Goal: Task Accomplishment & Management: Manage account settings

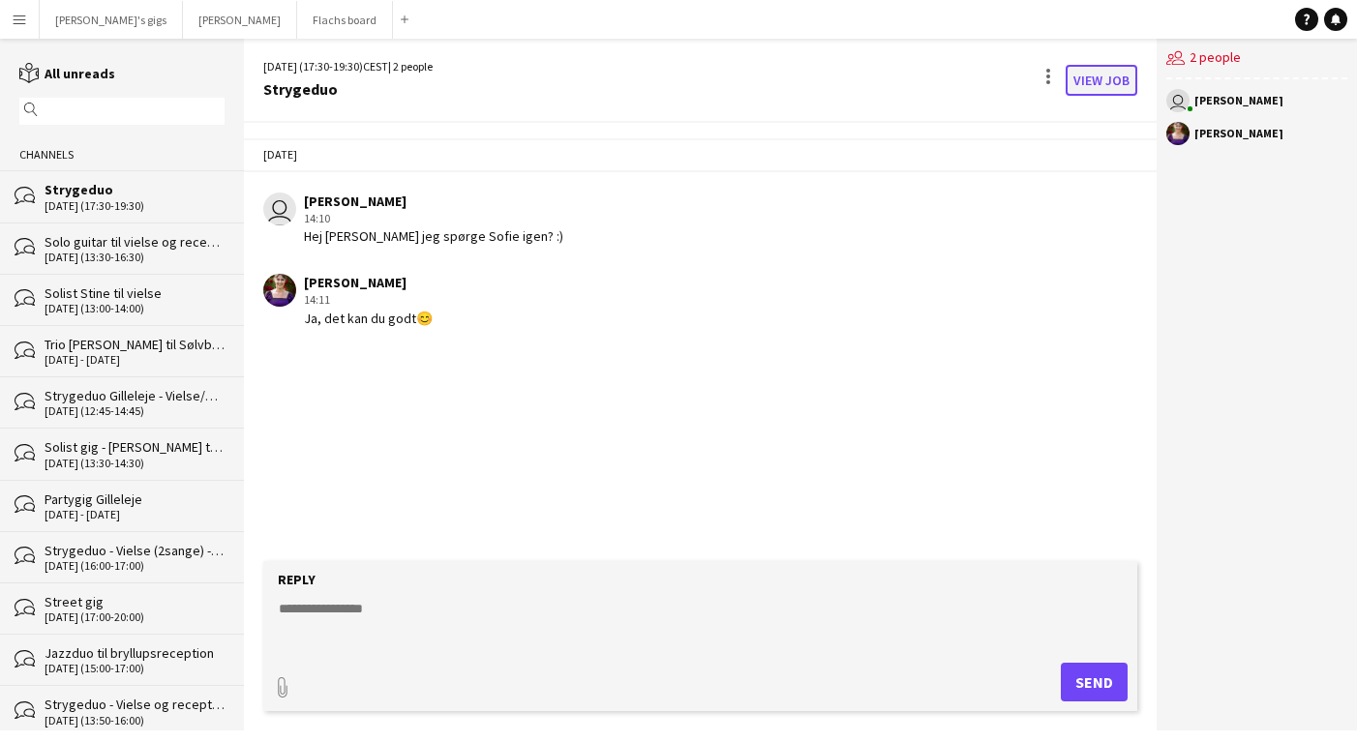
click at [1097, 75] on link "View Job" at bounding box center [1102, 80] width 72 height 31
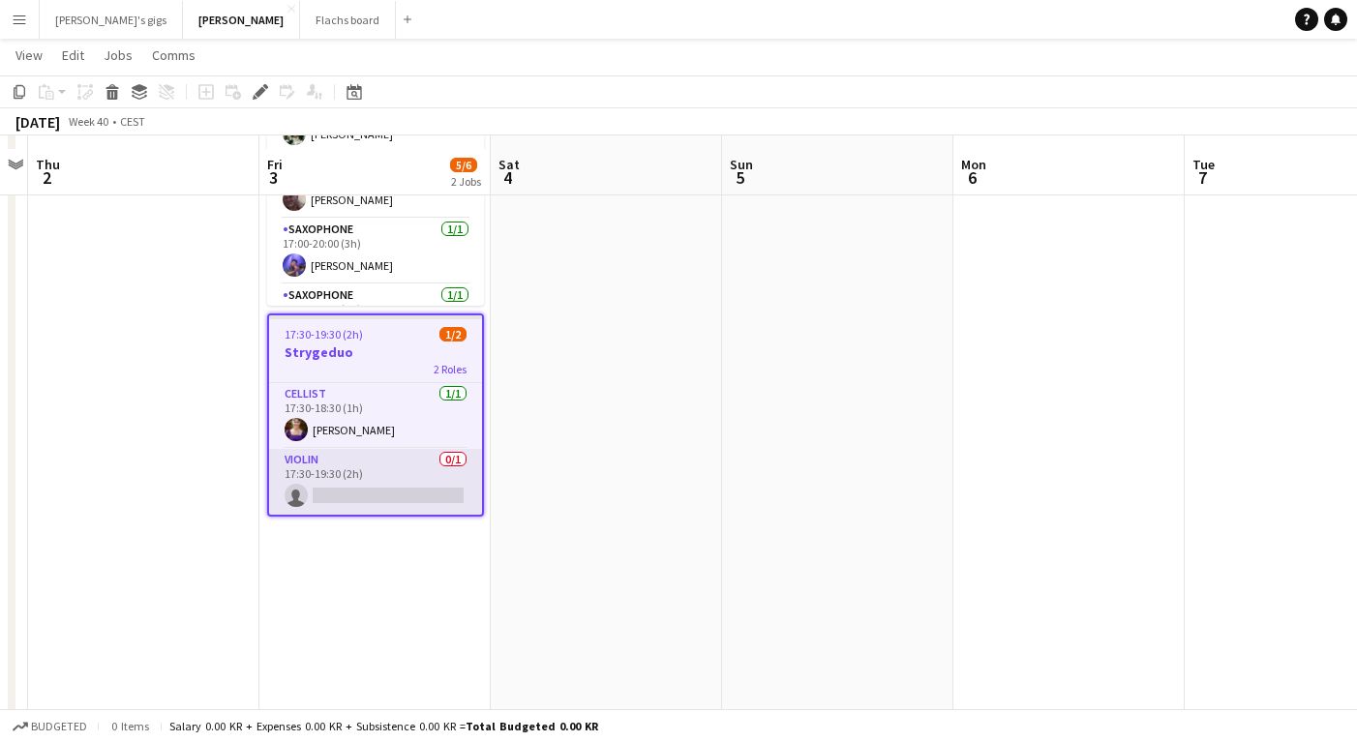
scroll to position [219, 0]
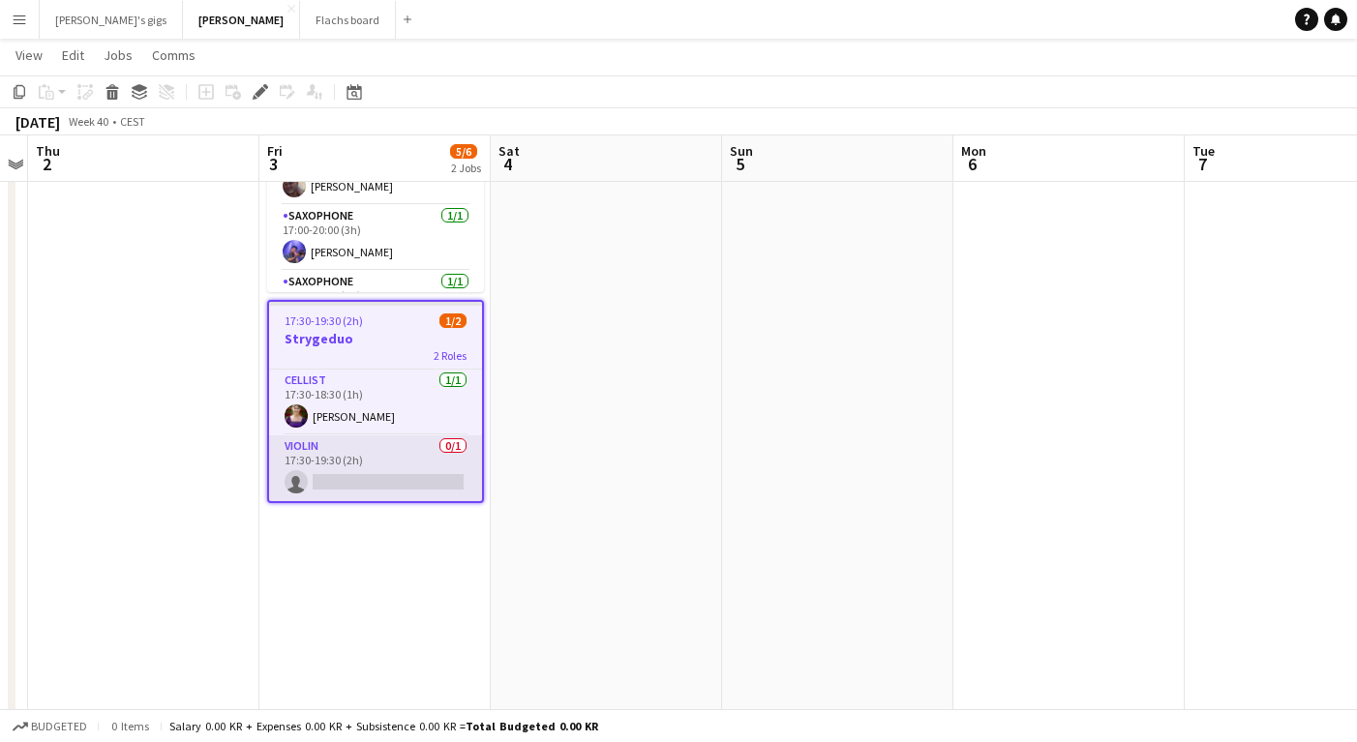
click at [350, 466] on app-card-role "Violin 0/1 17:30-19:30 (2h) single-neutral-actions" at bounding box center [375, 469] width 213 height 66
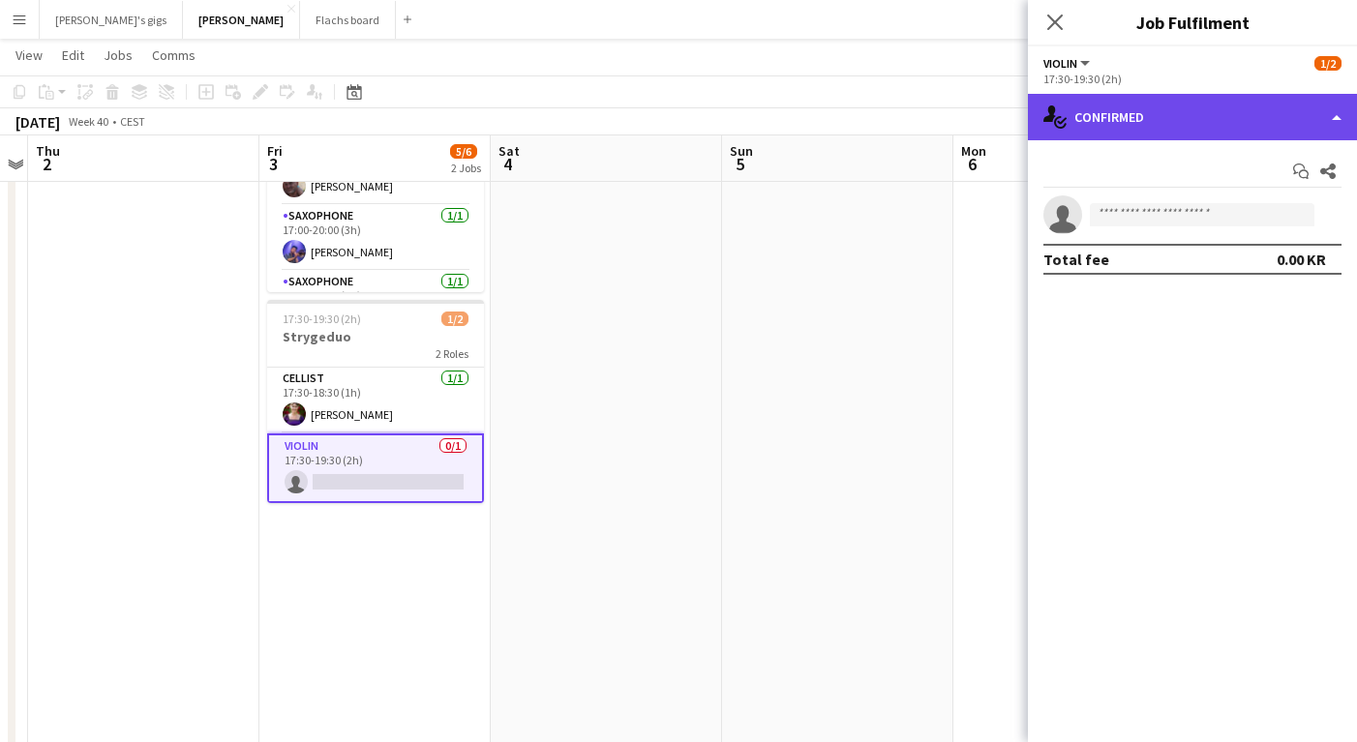
click at [1132, 135] on div "single-neutral-actions-check-2 Confirmed" at bounding box center [1192, 117] width 329 height 46
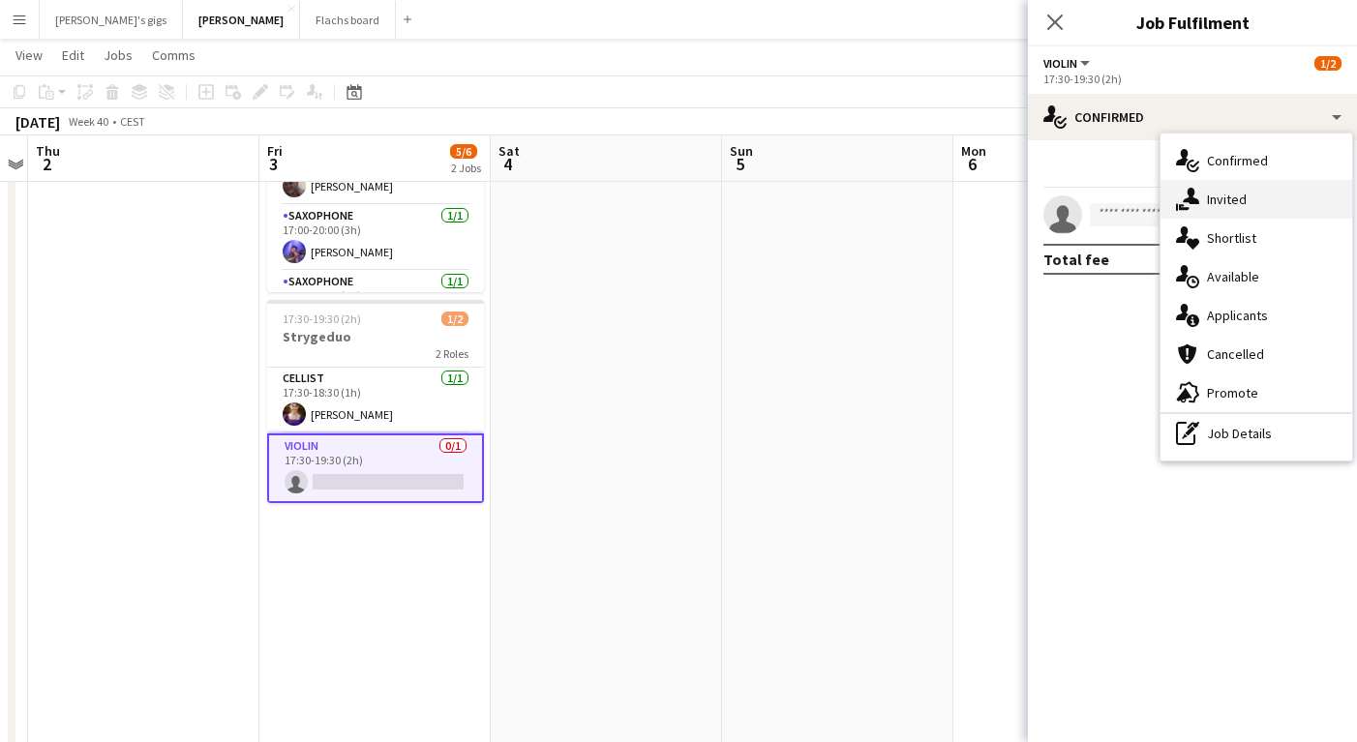
click at [1205, 195] on div "single-neutral-actions-share-1 Invited" at bounding box center [1256, 199] width 192 height 39
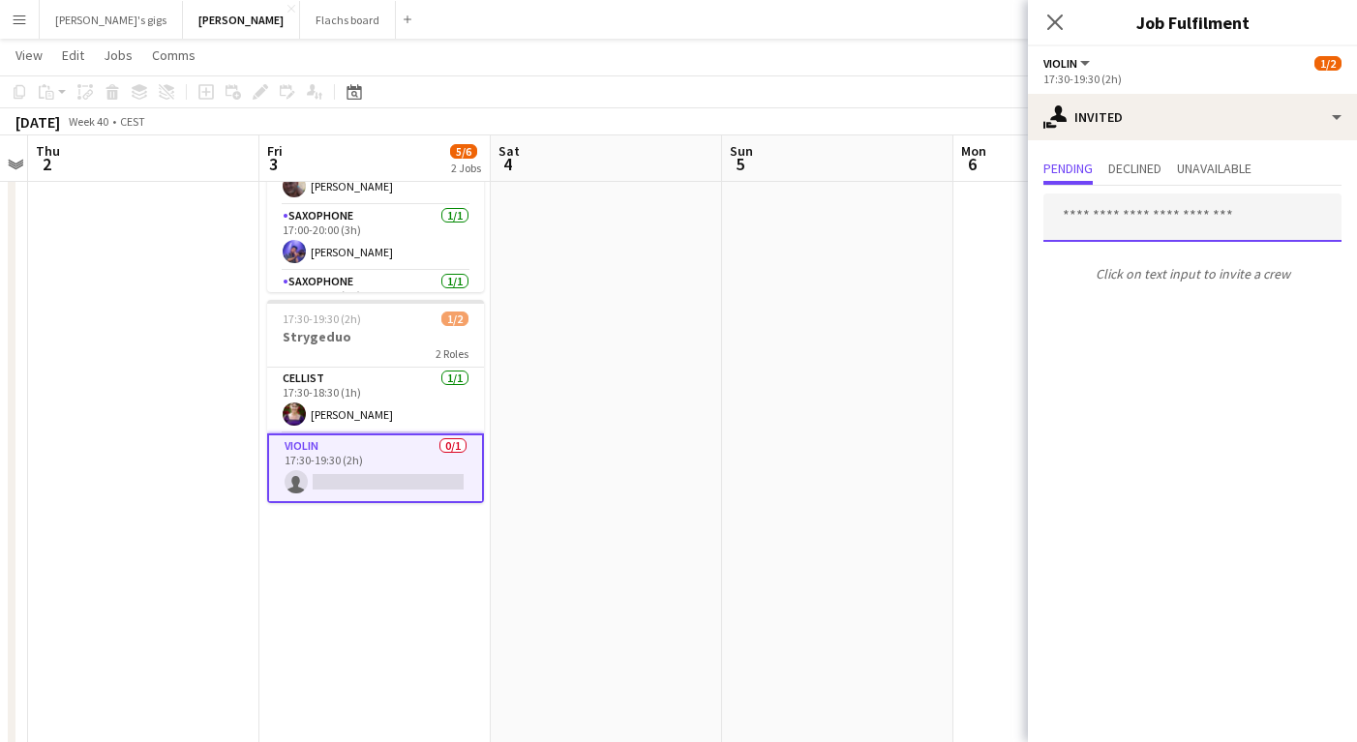
click at [1140, 226] on input "text" at bounding box center [1192, 218] width 298 height 48
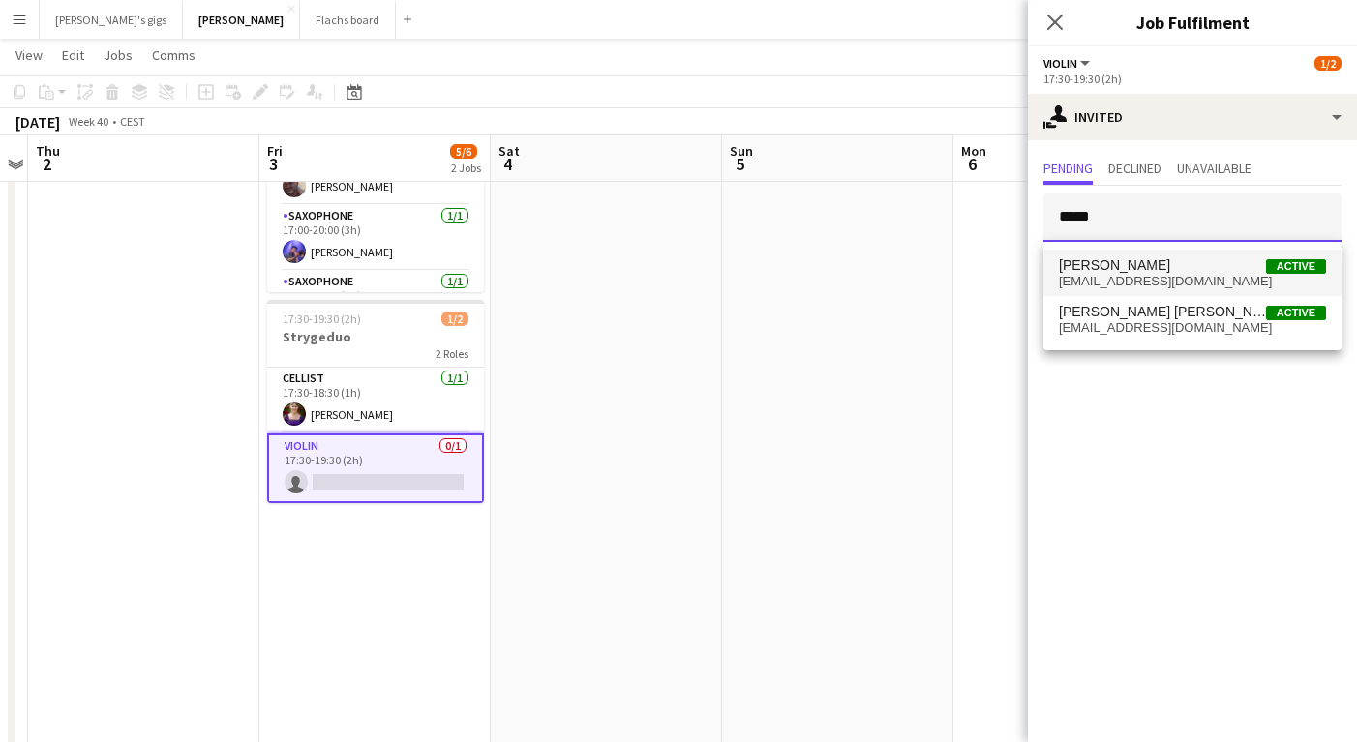
type input "*****"
click at [1145, 267] on span "[PERSON_NAME] Active" at bounding box center [1192, 265] width 267 height 16
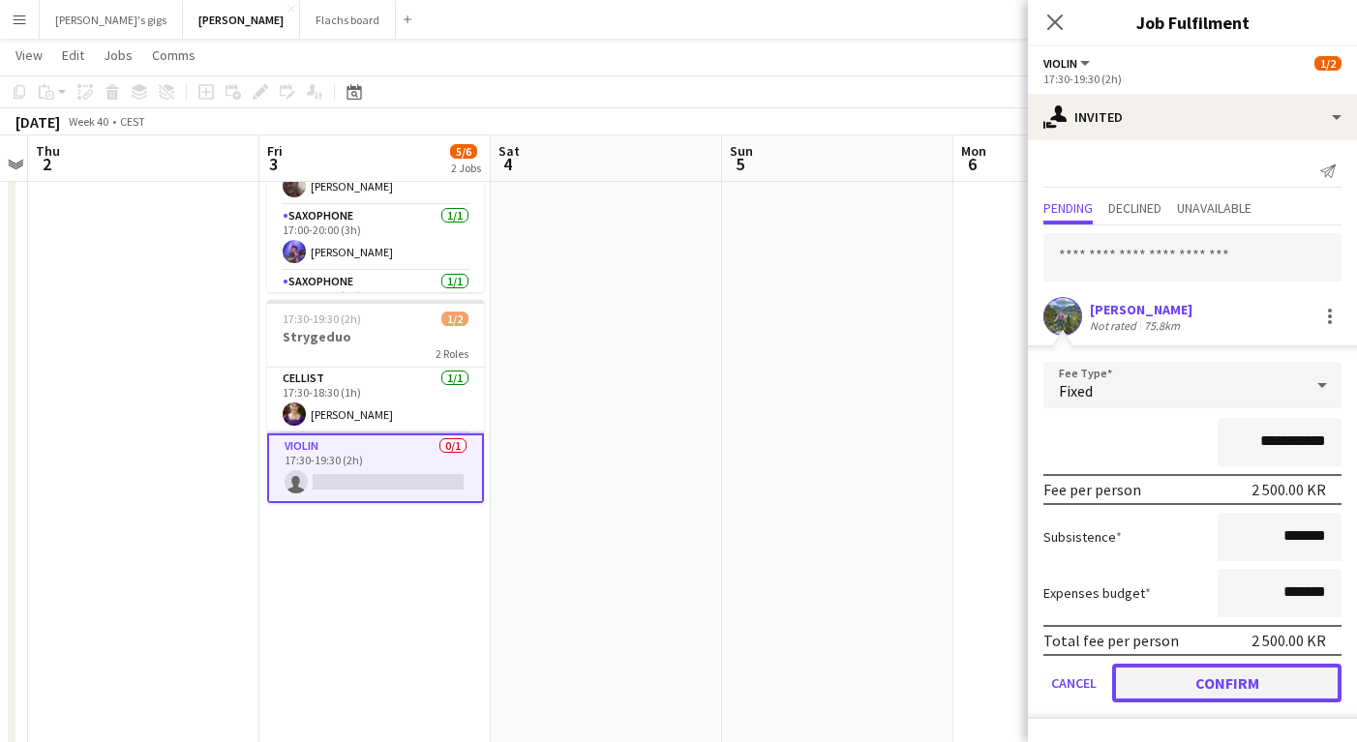
click at [1207, 684] on button "Confirm" at bounding box center [1226, 683] width 229 height 39
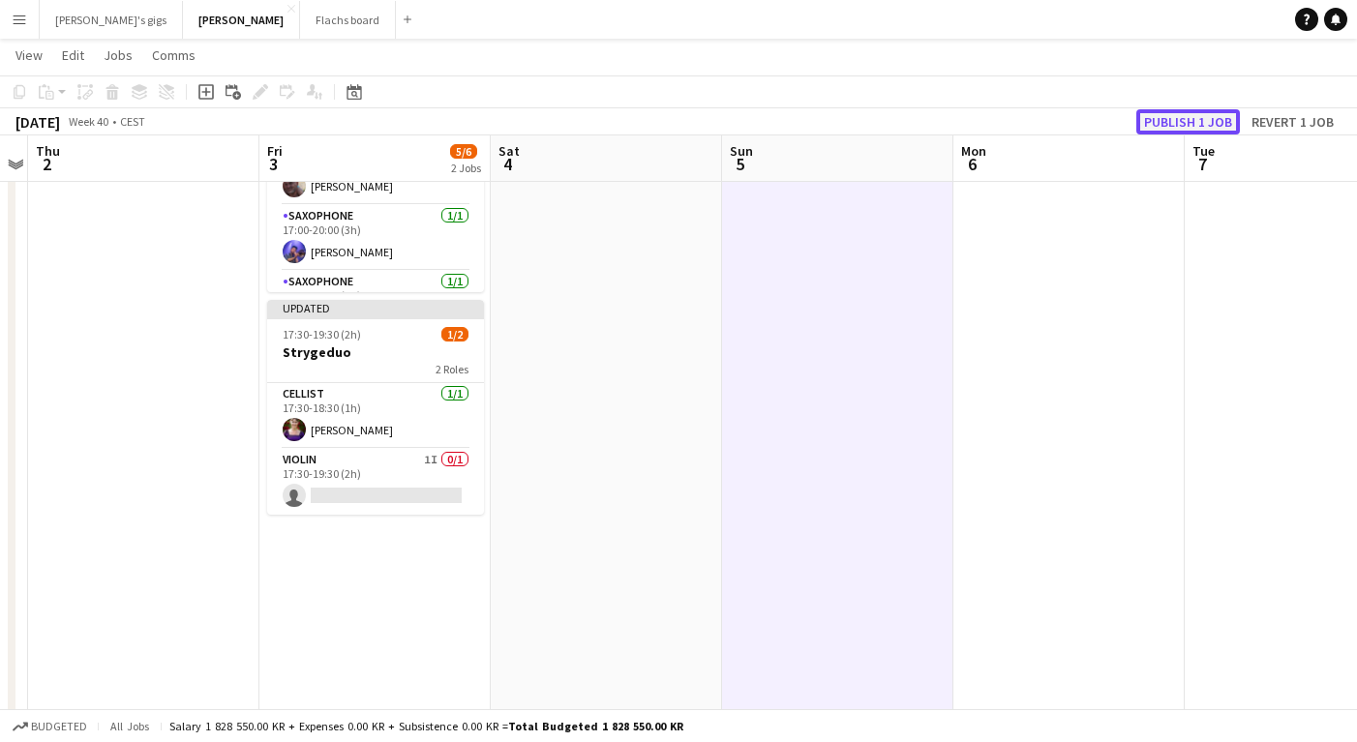
click at [1196, 117] on button "Publish 1 job" at bounding box center [1188, 121] width 104 height 25
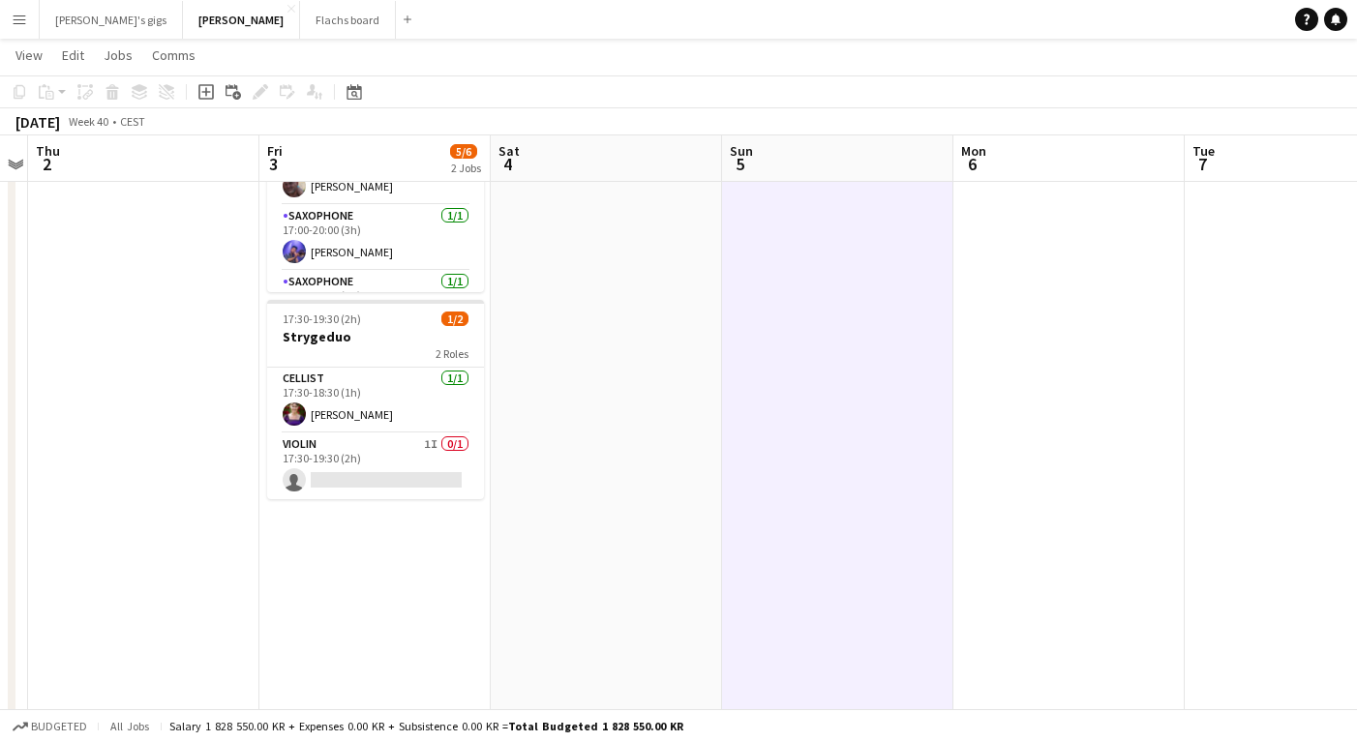
click at [20, 6] on button "Menu" at bounding box center [19, 19] width 39 height 39
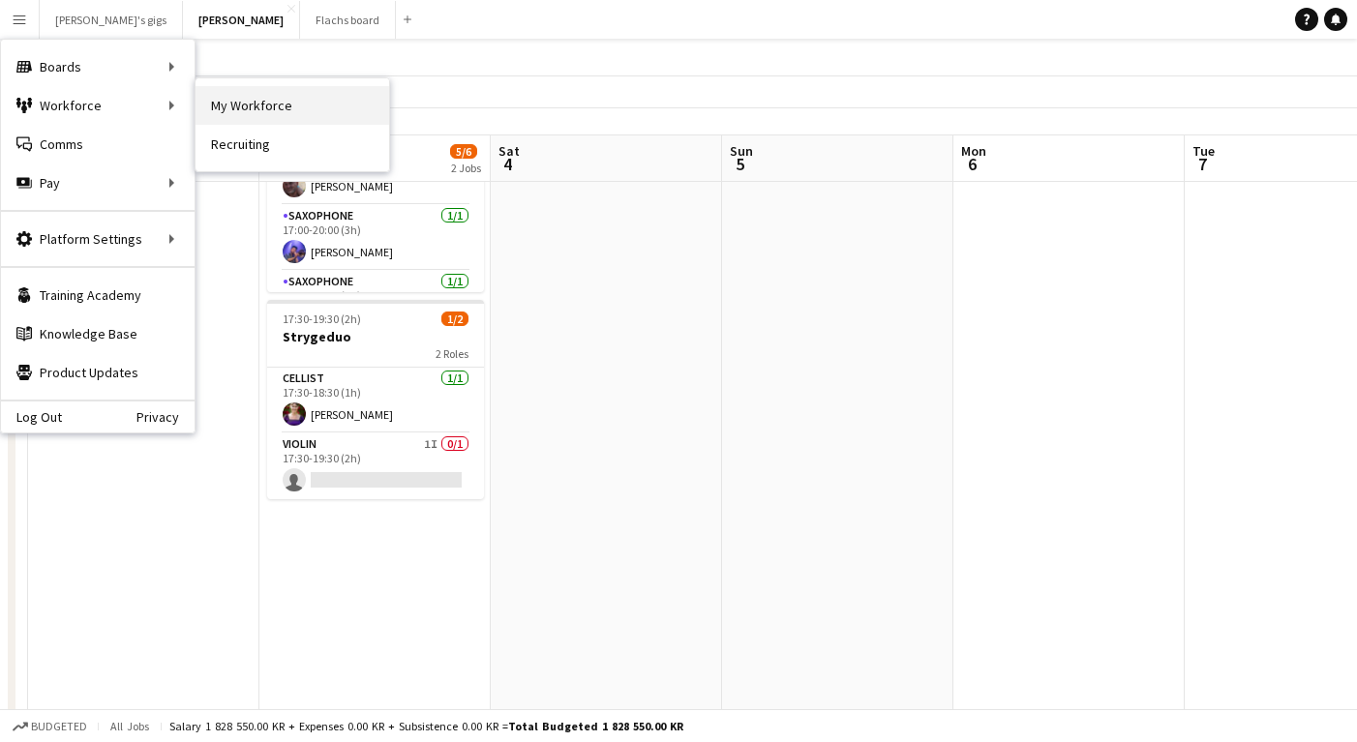
click at [234, 110] on link "My Workforce" at bounding box center [293, 105] width 194 height 39
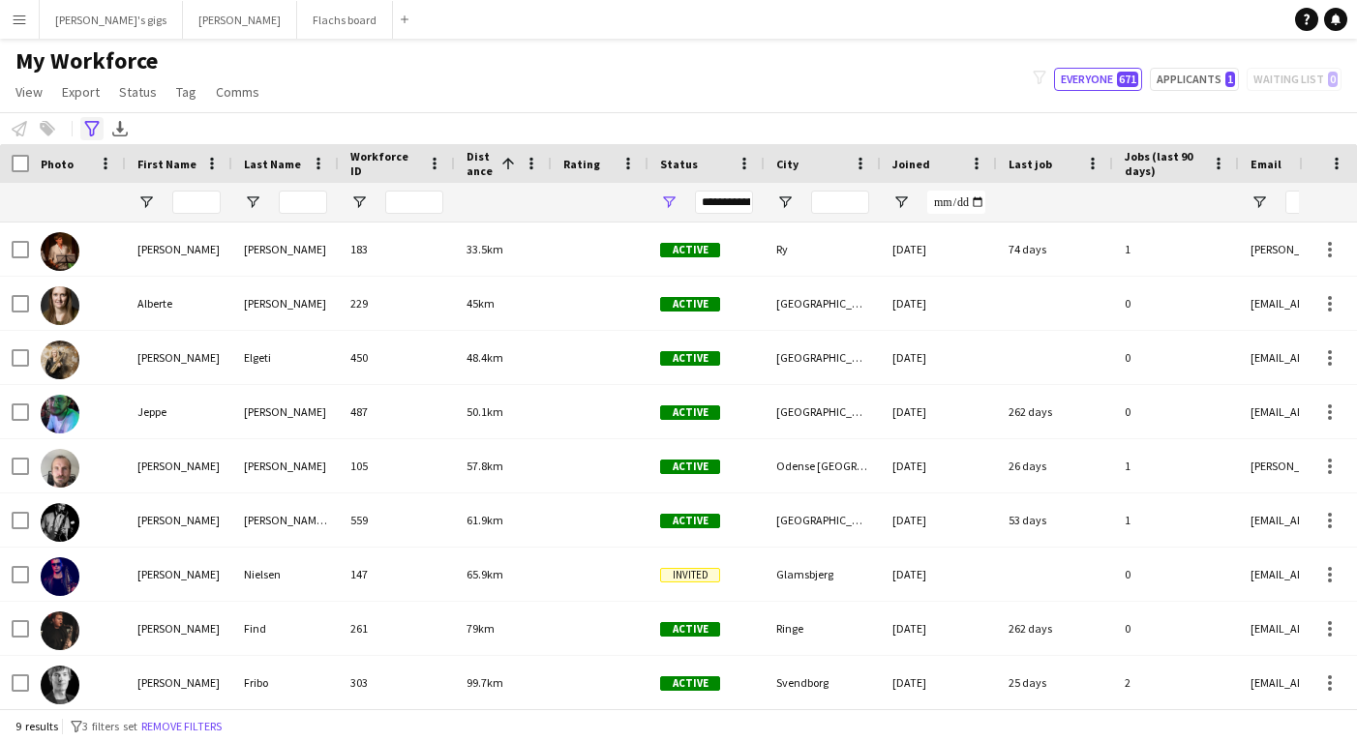
click at [95, 135] on icon "Advanced filters" at bounding box center [91, 128] width 15 height 15
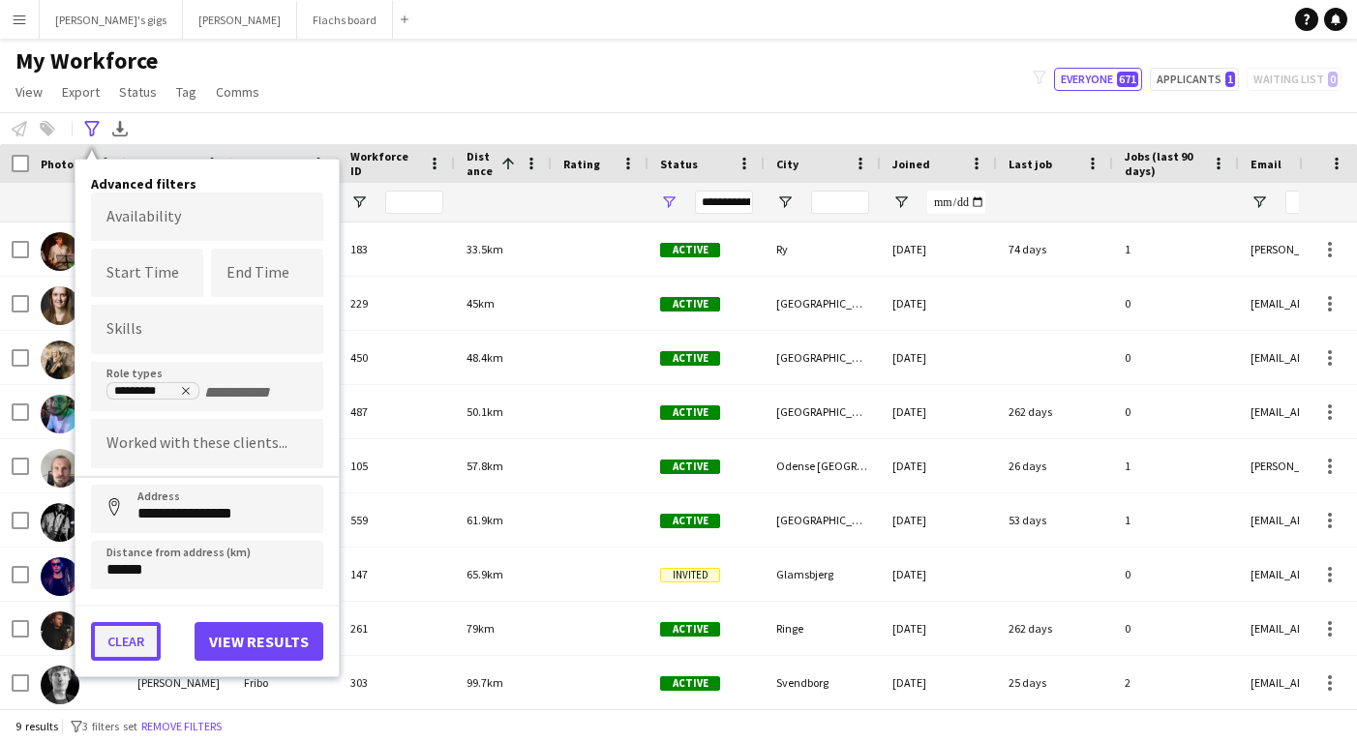
click at [128, 633] on button "Clear" at bounding box center [126, 641] width 70 height 39
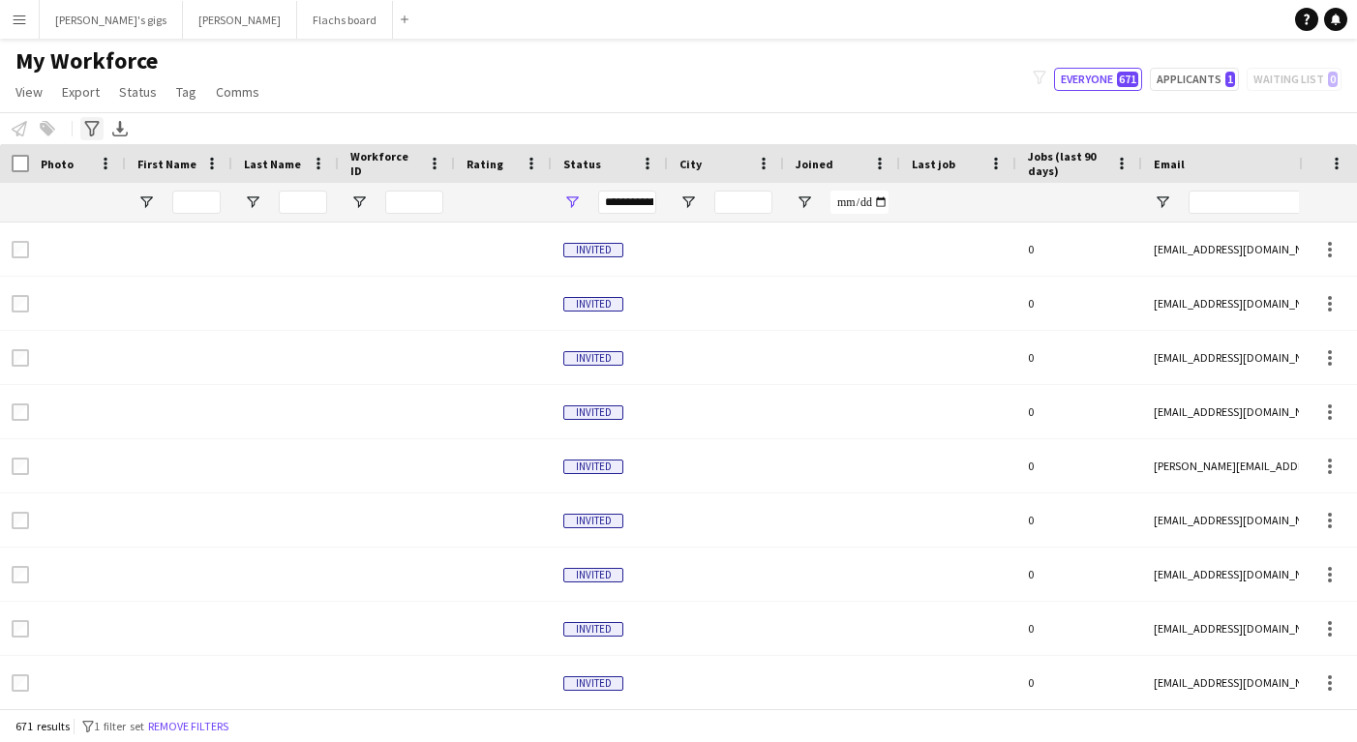
click at [92, 130] on icon at bounding box center [91, 128] width 15 height 15
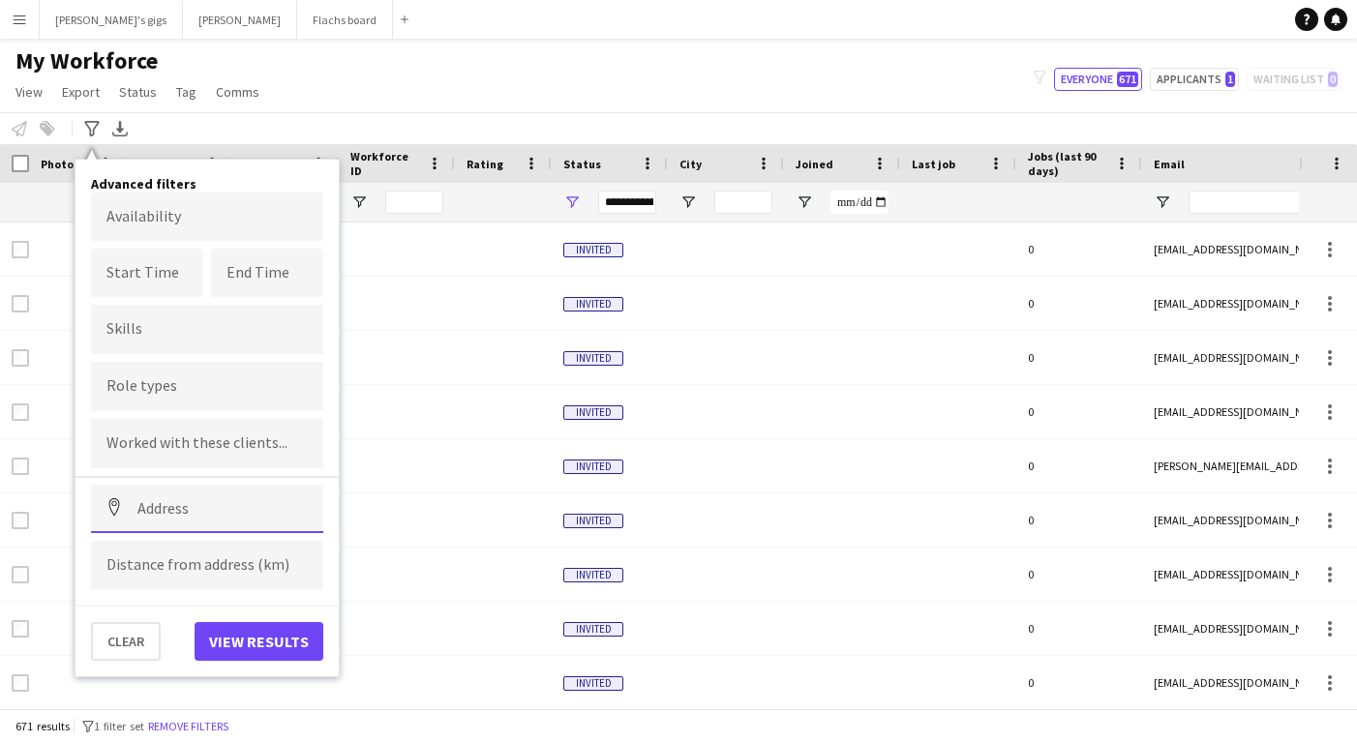
click at [167, 513] on input at bounding box center [207, 509] width 232 height 48
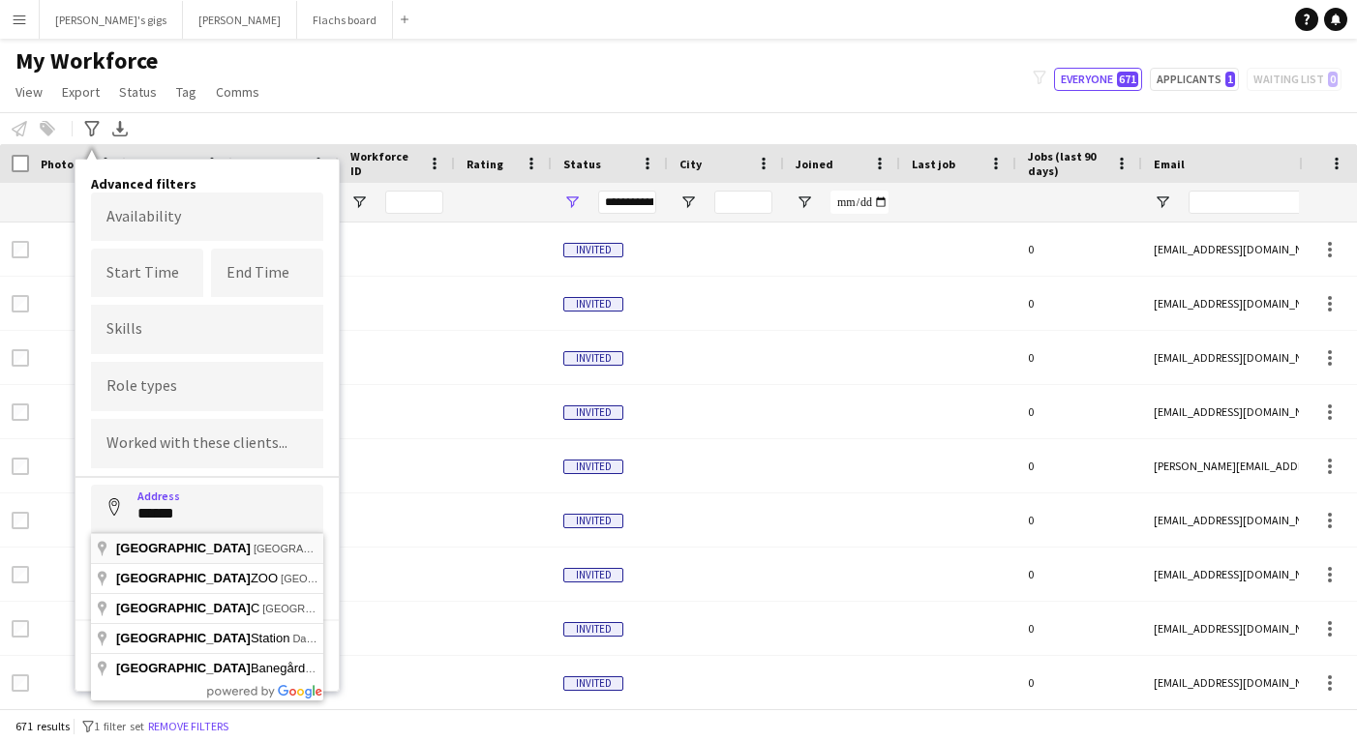
type input "**********"
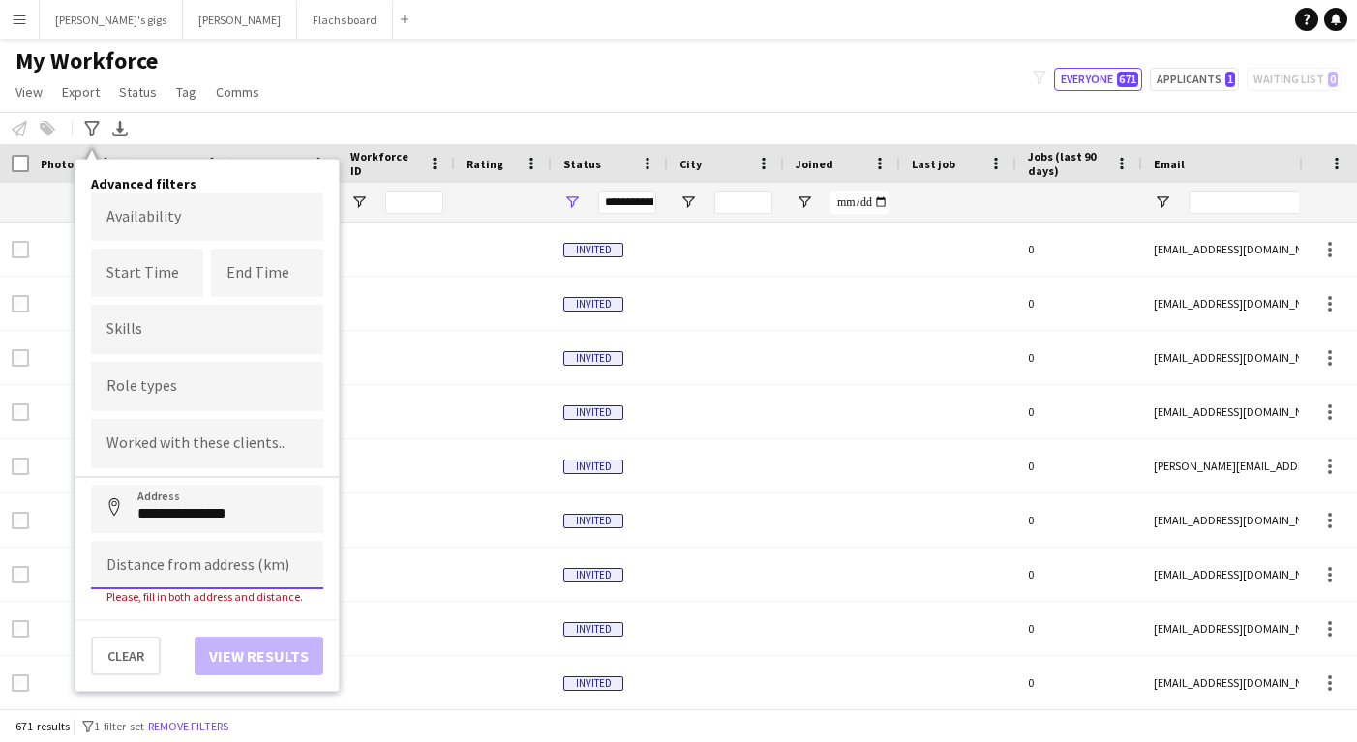
click at [133, 569] on input at bounding box center [207, 565] width 232 height 48
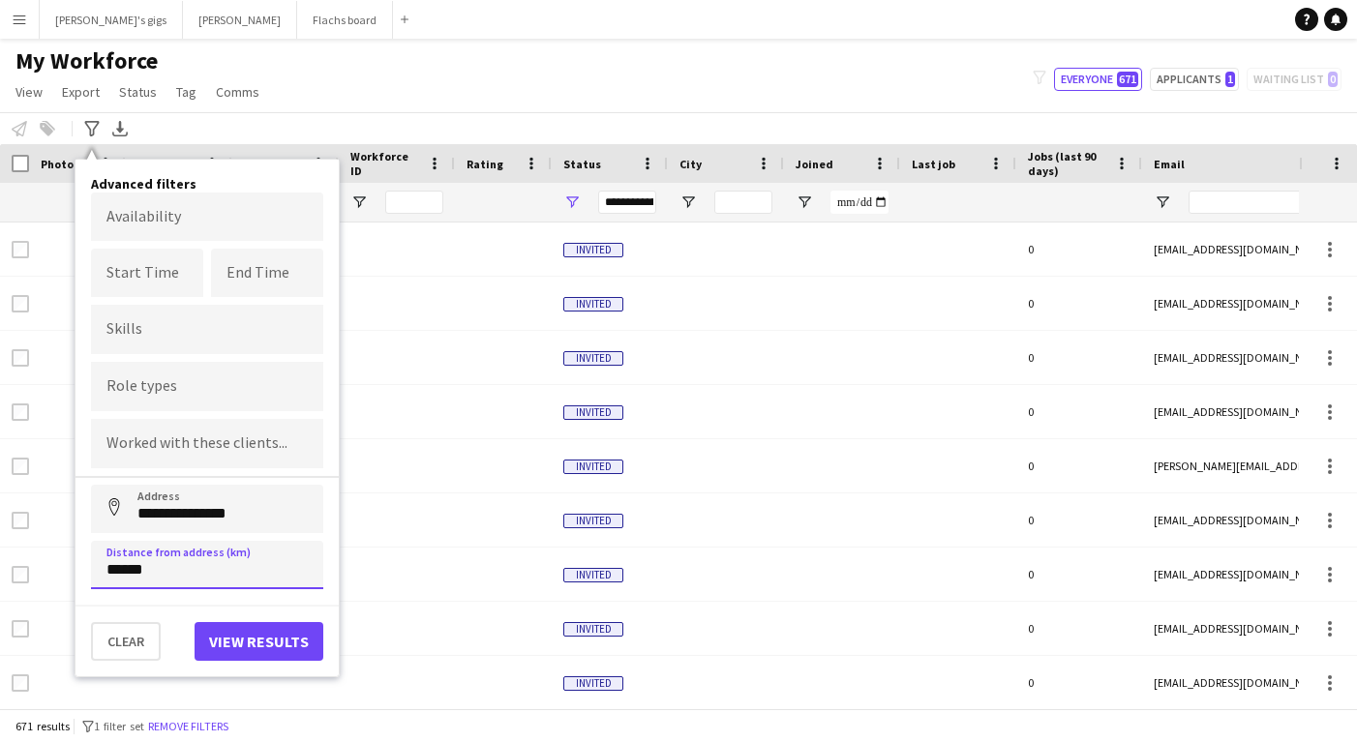
type input "******"
click button "Address" at bounding box center [114, 508] width 46 height 46
type input "**********"
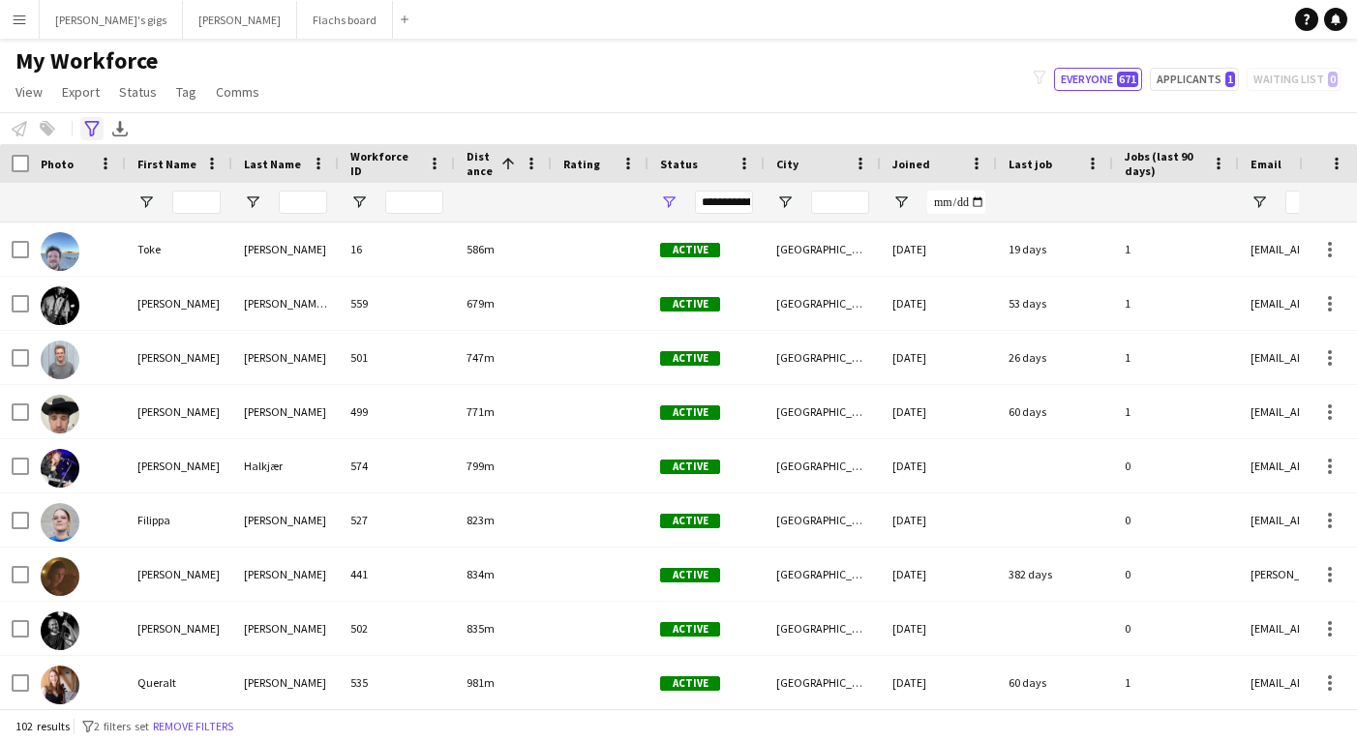
click at [87, 130] on icon "Advanced filters" at bounding box center [91, 128] width 15 height 15
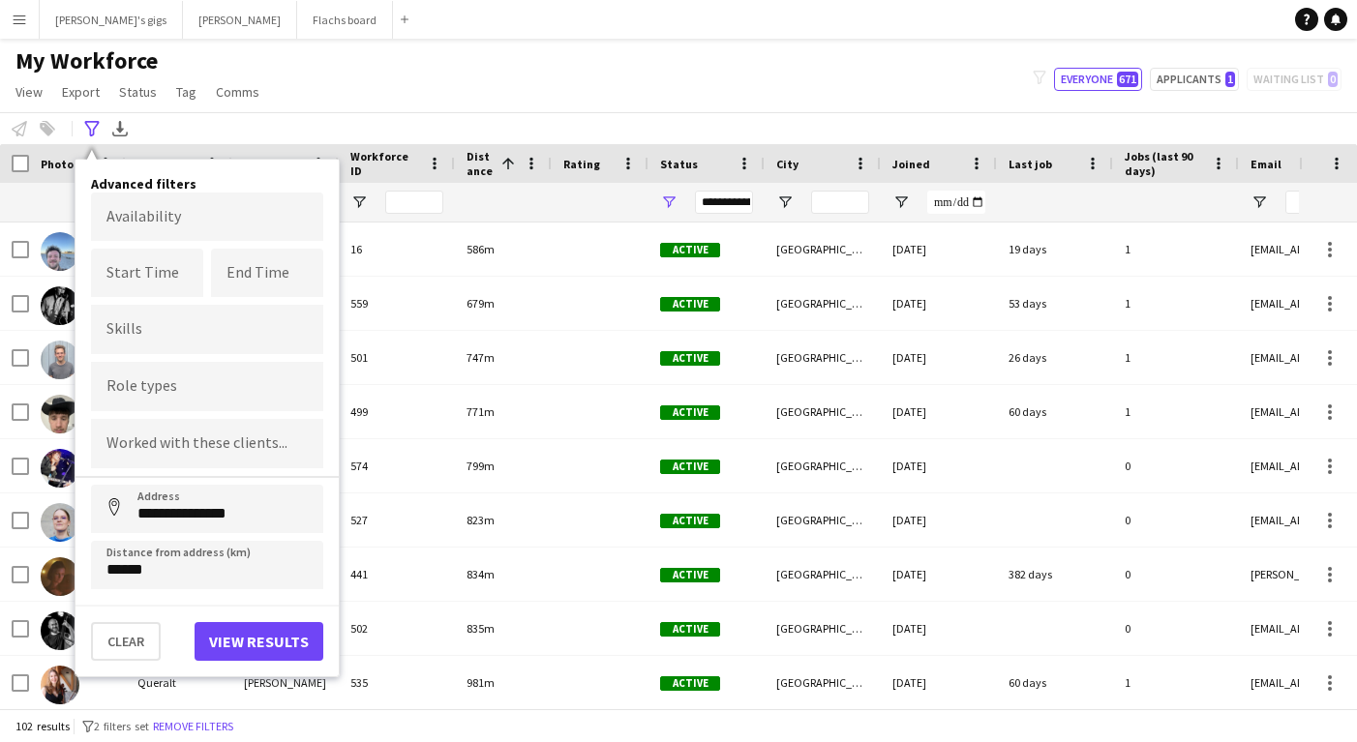
click at [153, 380] on form at bounding box center [206, 386] width 201 height 20
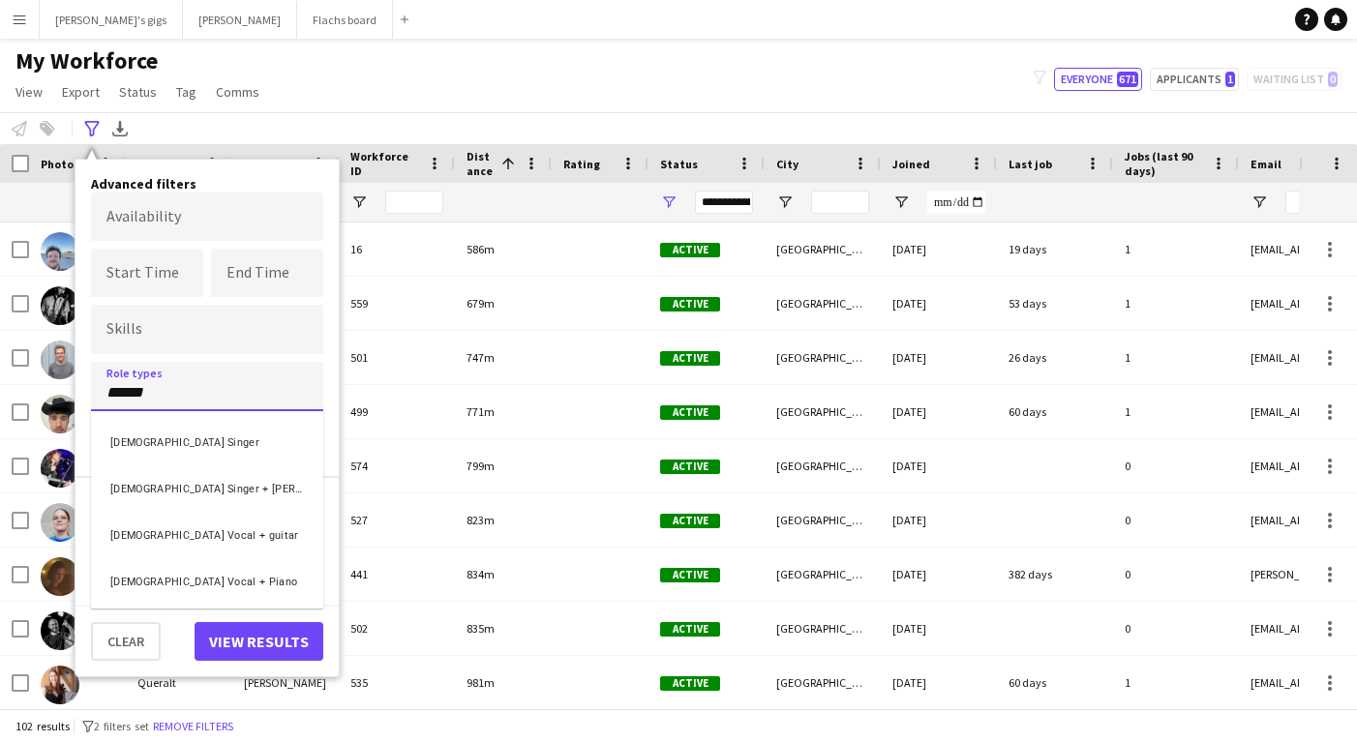
type input "******"
click at [139, 431] on div "[DEMOGRAPHIC_DATA] Singer" at bounding box center [207, 440] width 232 height 46
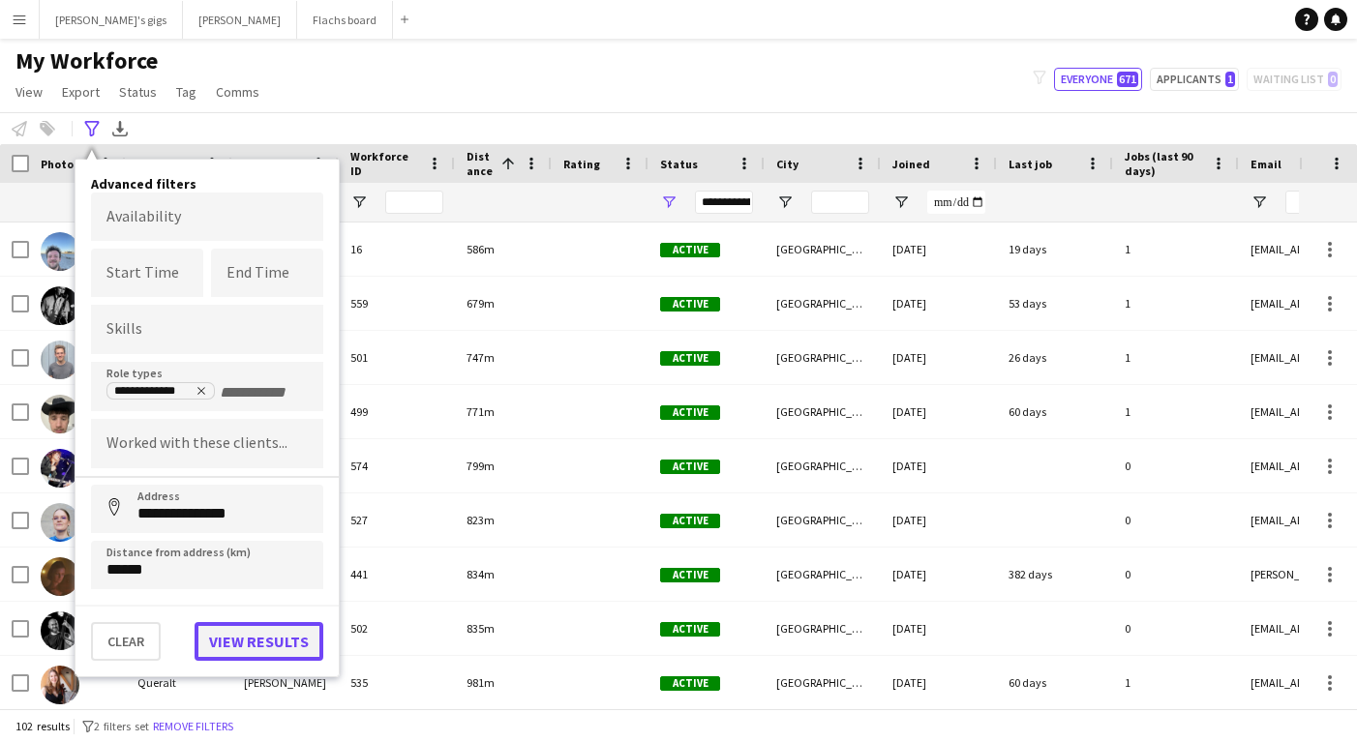
click at [237, 645] on button "View results" at bounding box center [259, 641] width 129 height 39
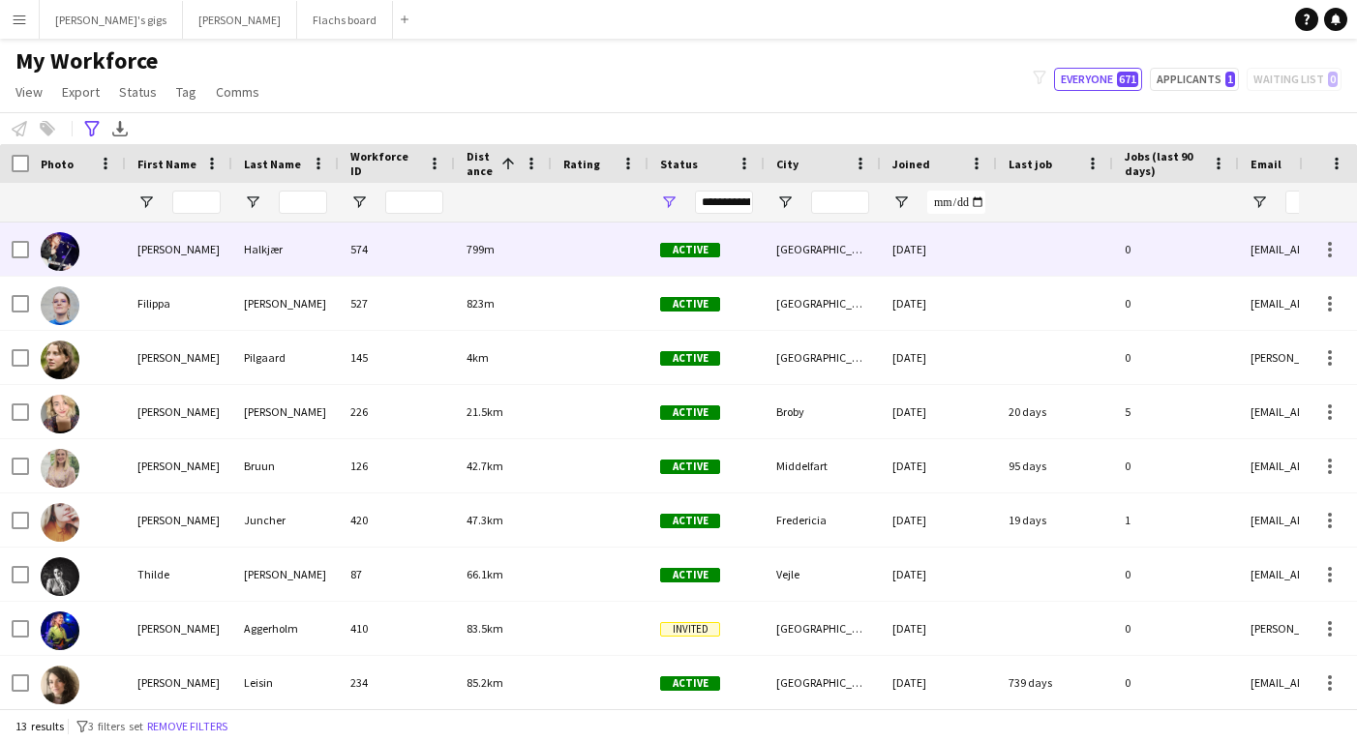
click at [334, 243] on div "Halkjær" at bounding box center [285, 249] width 106 height 53
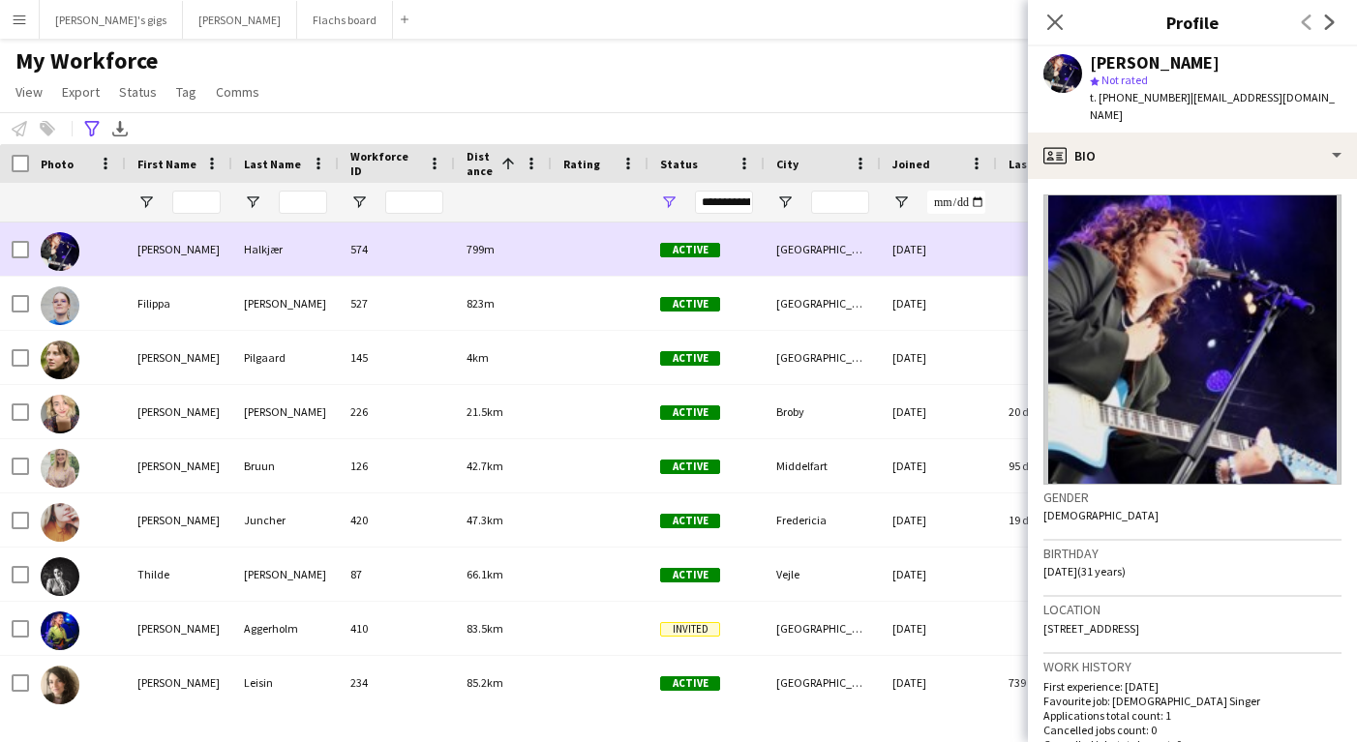
click at [334, 243] on div "Halkjær" at bounding box center [285, 249] width 106 height 53
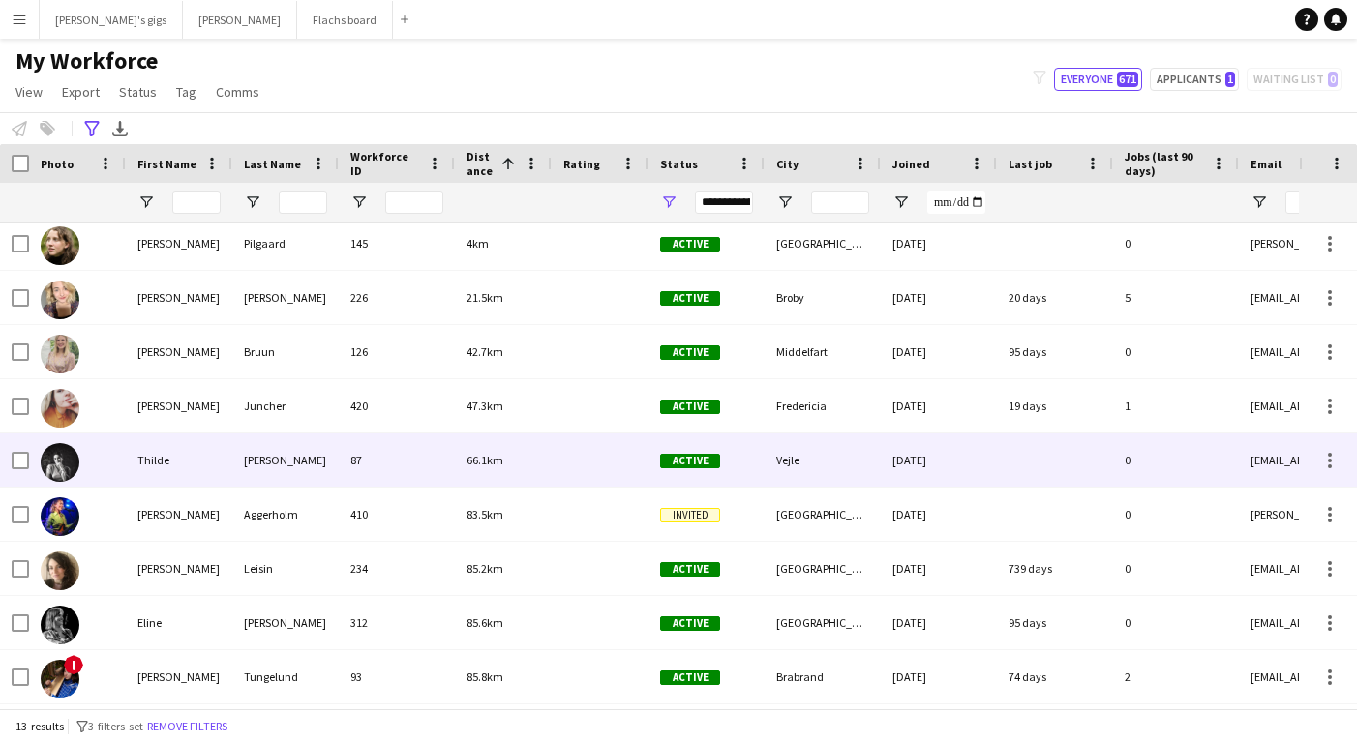
scroll to position [219, 0]
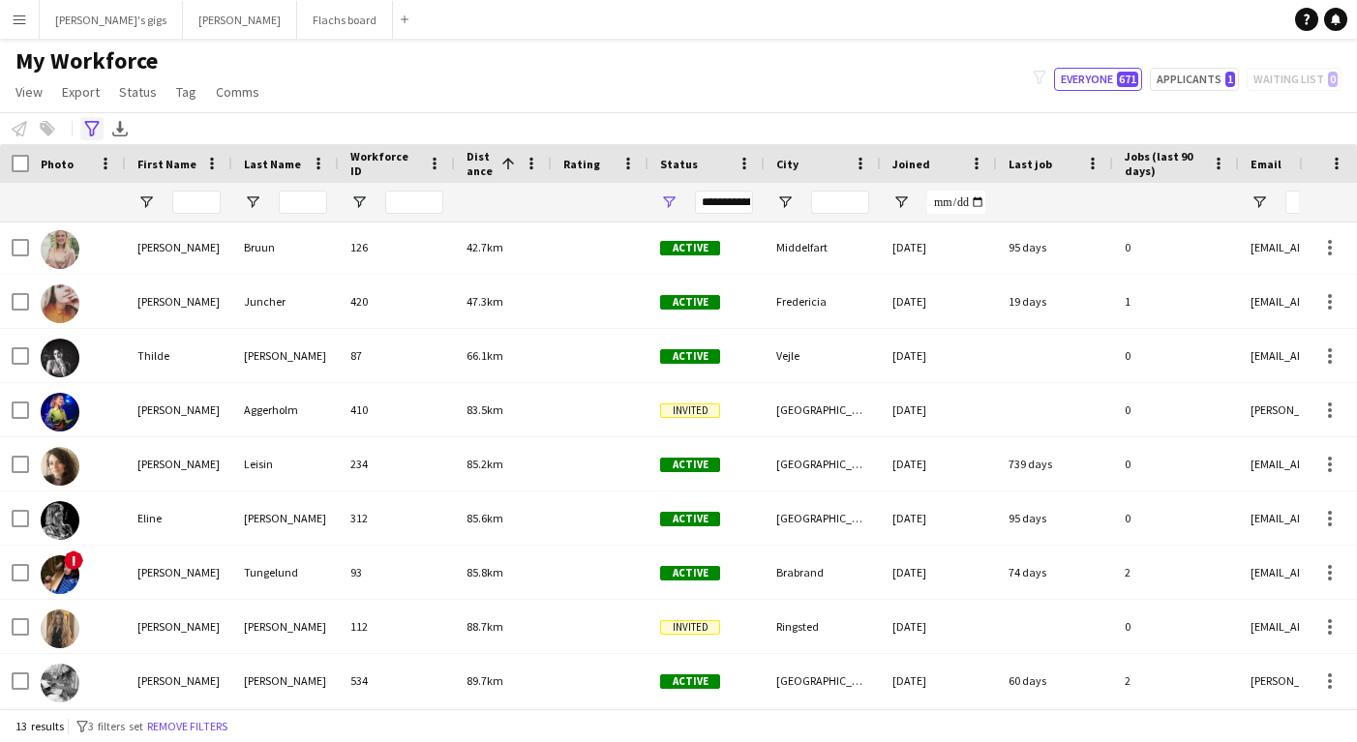
click at [86, 134] on icon "Advanced filters" at bounding box center [91, 128] width 15 height 15
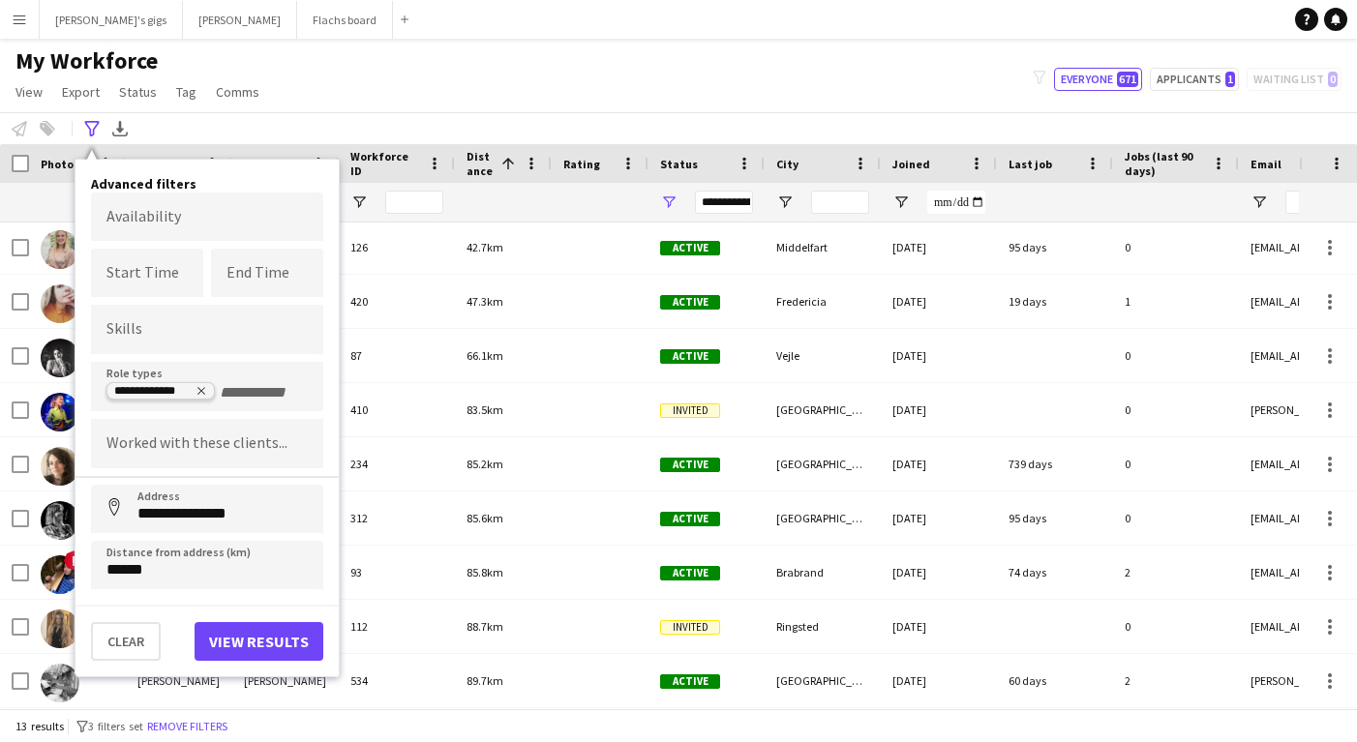
click at [199, 389] on icon "Remove tag" at bounding box center [202, 391] width 12 height 12
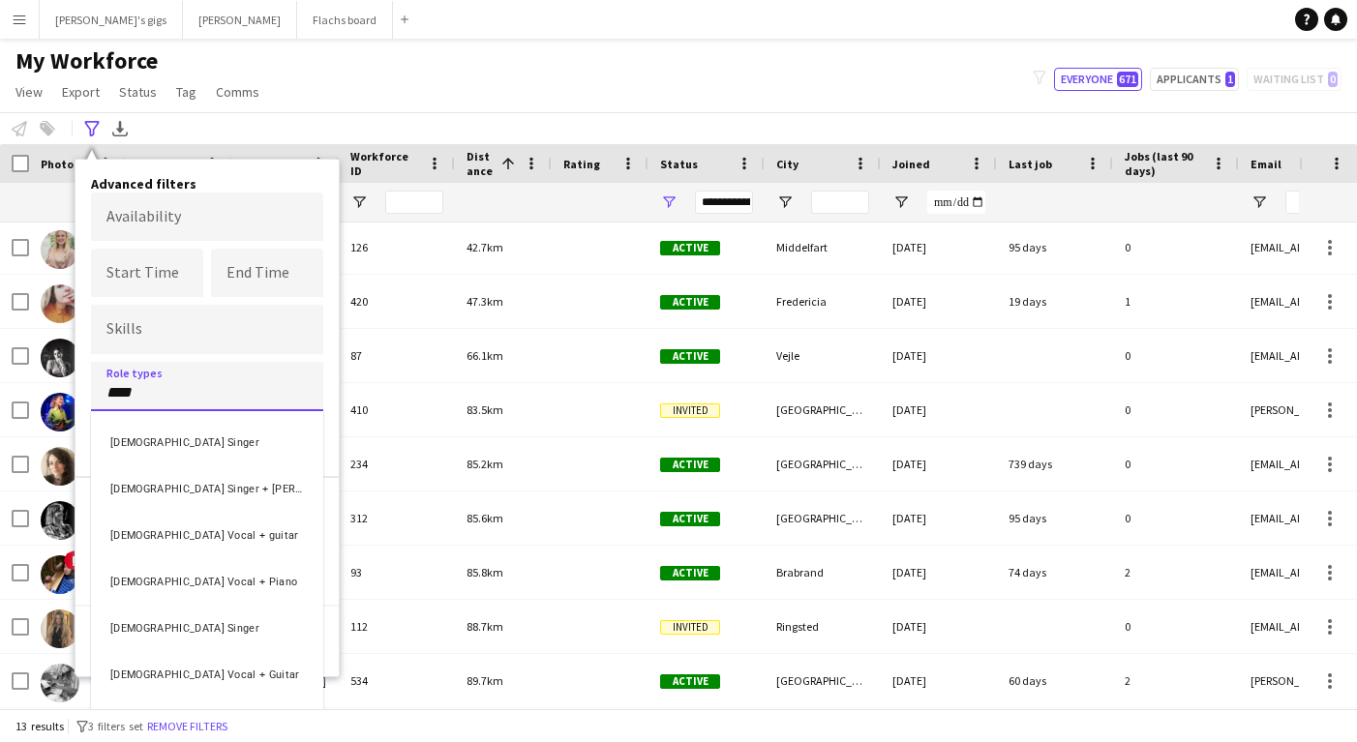
type input "****"
click at [205, 662] on div "[DEMOGRAPHIC_DATA] Vocal + Guitar" at bounding box center [207, 672] width 232 height 46
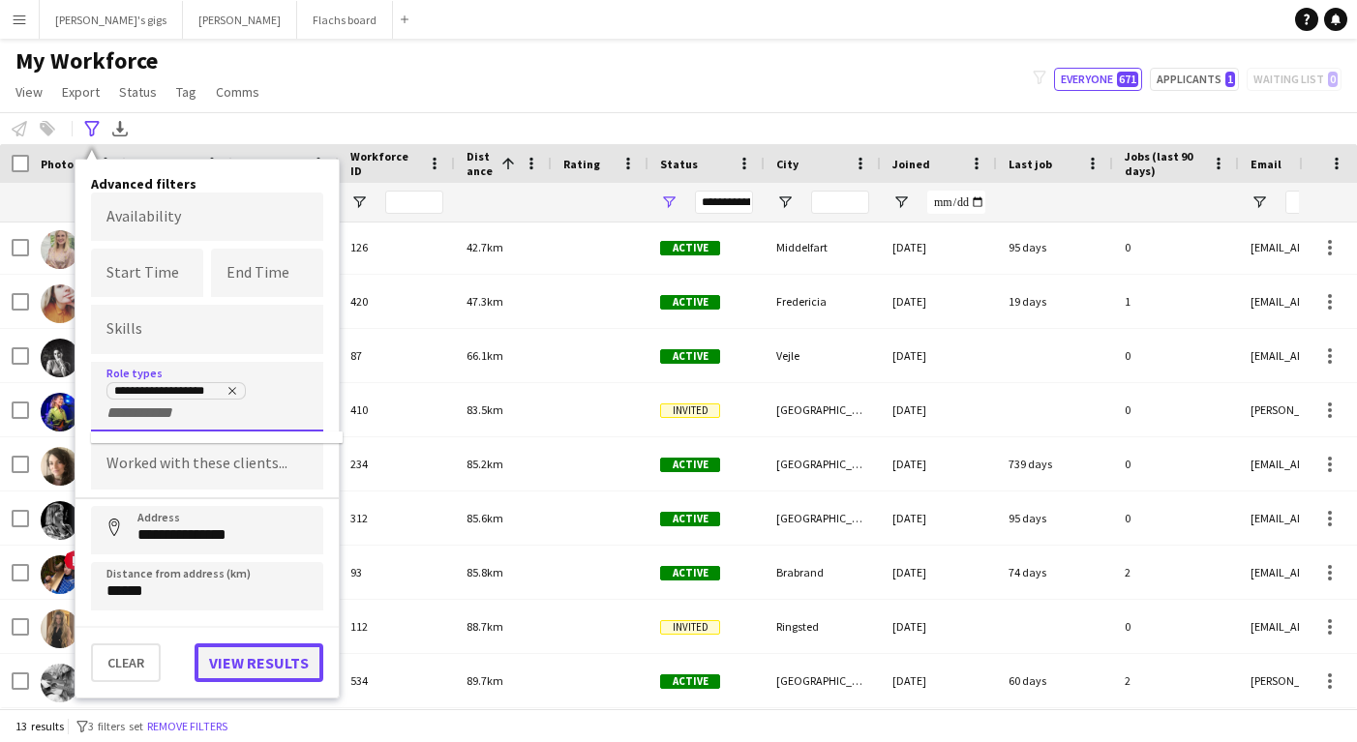
click at [226, 662] on button "View results" at bounding box center [259, 663] width 129 height 39
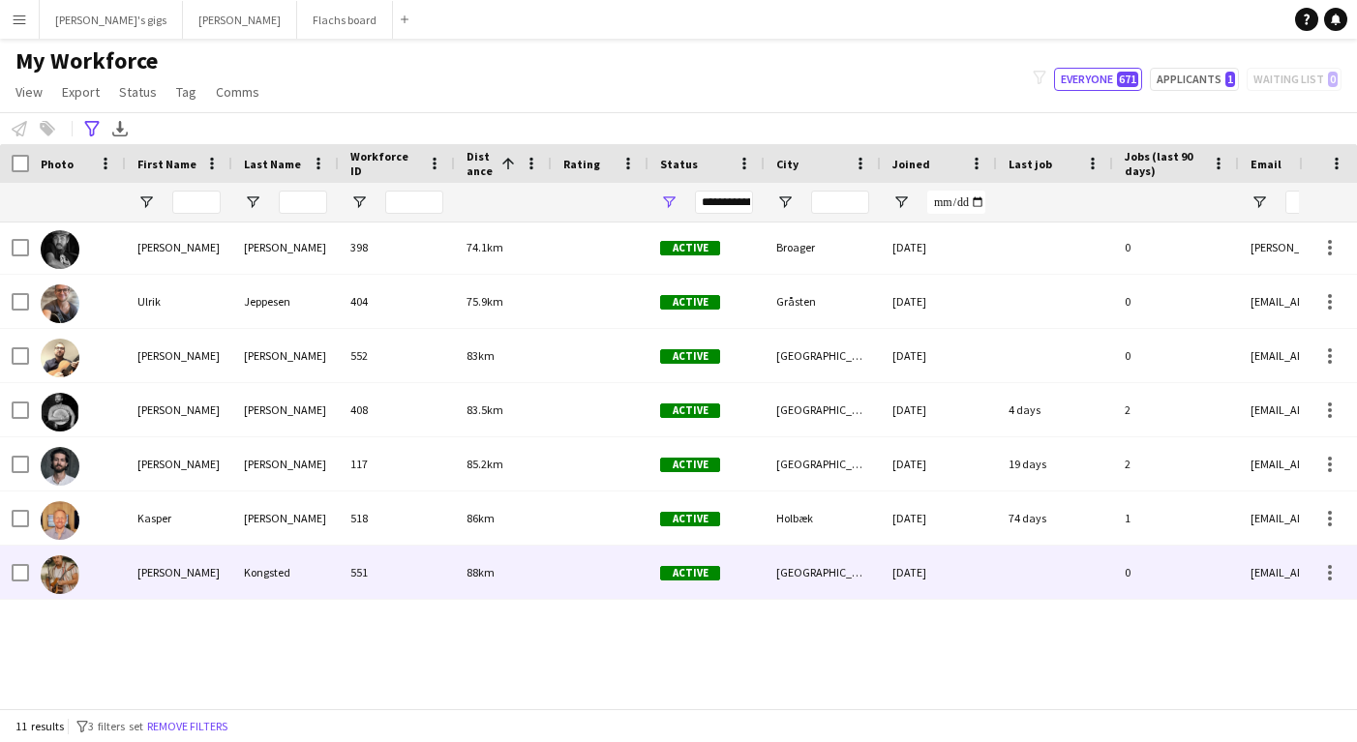
scroll to position [110, 0]
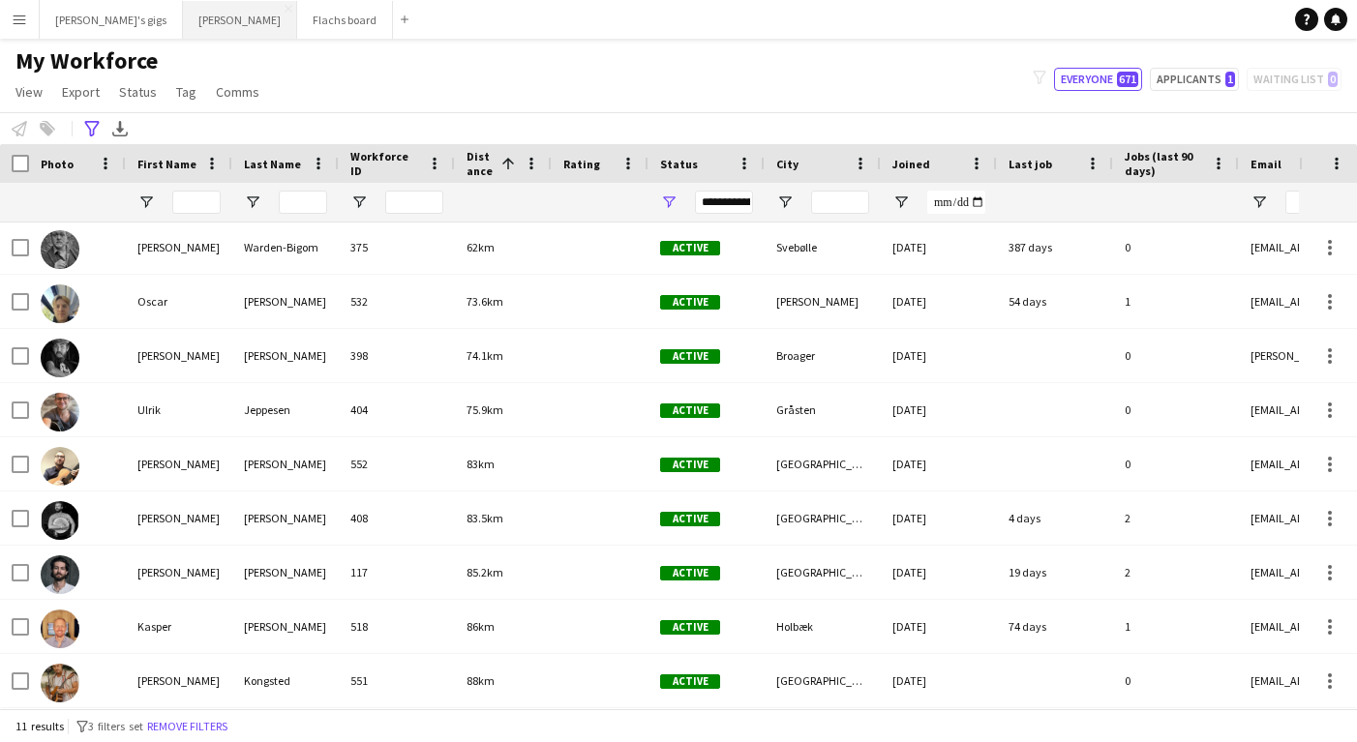
click at [183, 27] on button "Asger Gigs Close" at bounding box center [240, 20] width 114 height 38
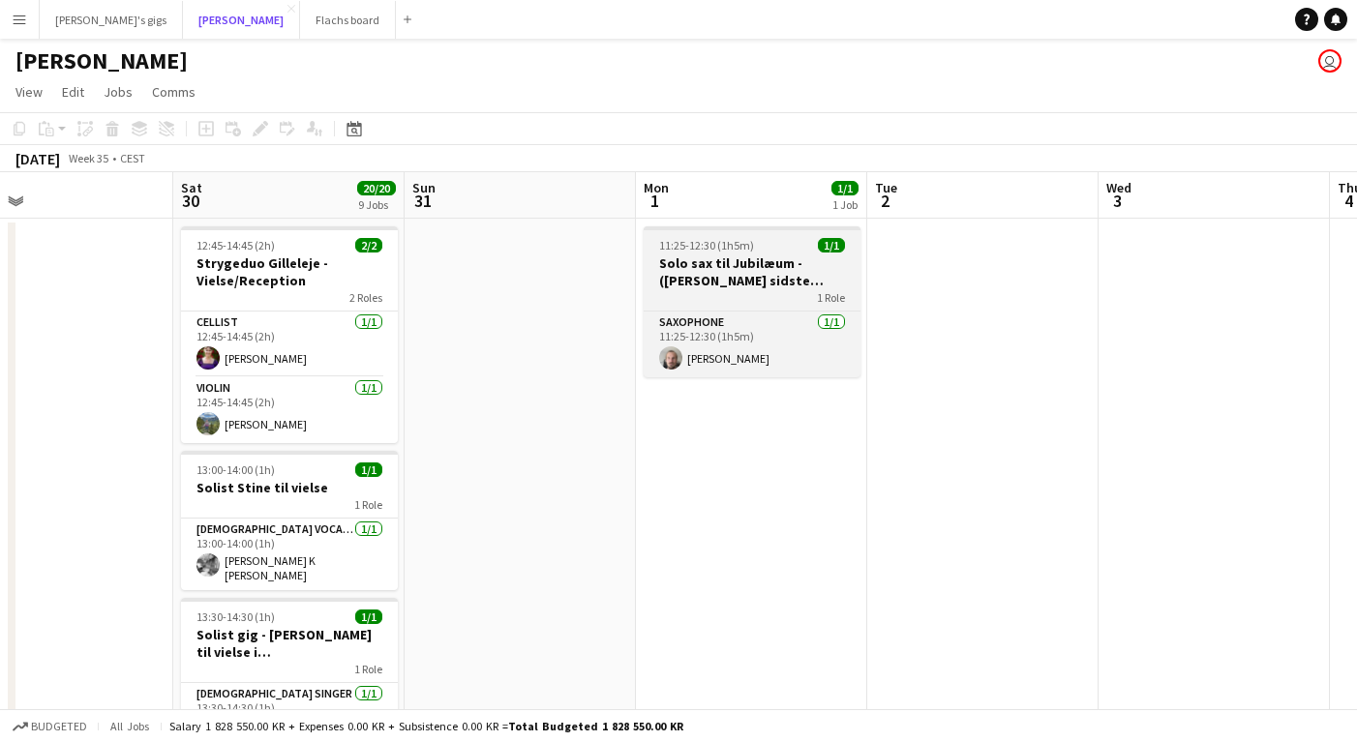
scroll to position [0, 769]
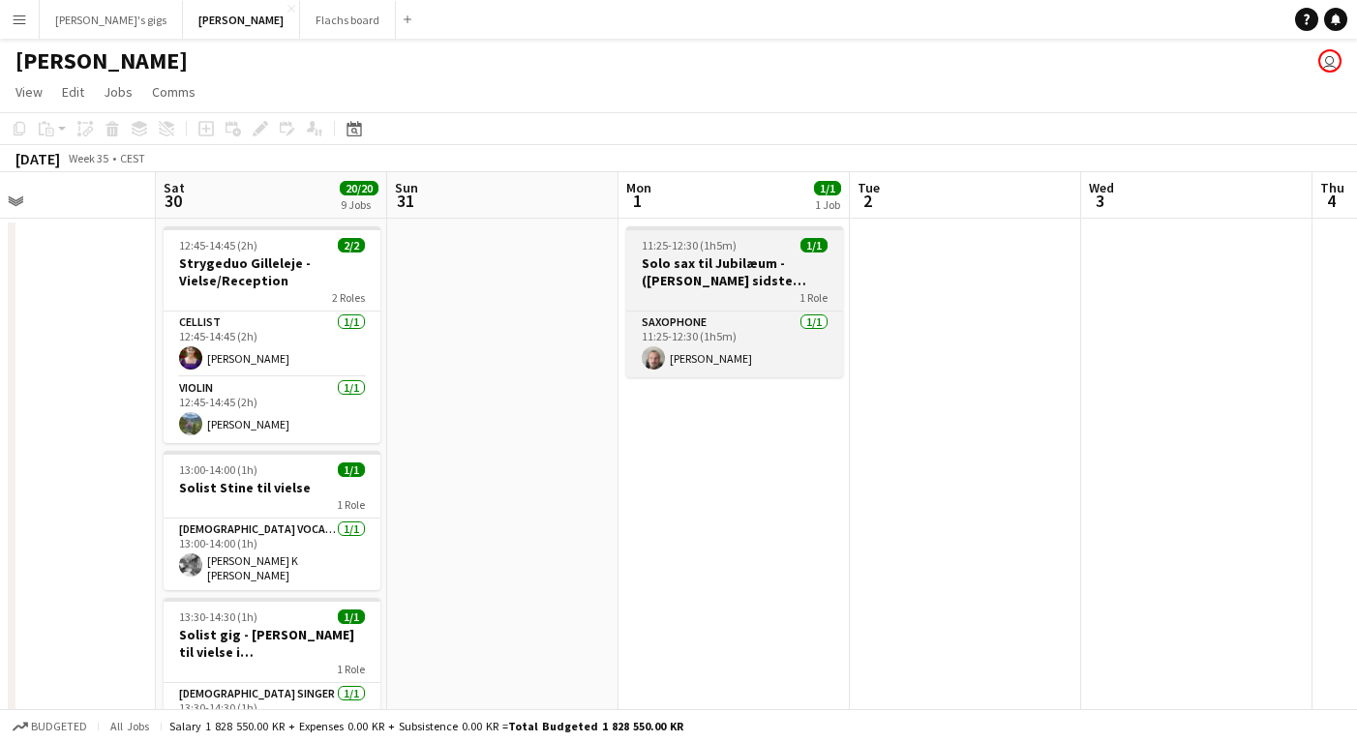
click at [712, 274] on h3 "Solo sax til Jubilæum - ([PERSON_NAME] sidste bekræftelse)" at bounding box center [734, 272] width 217 height 35
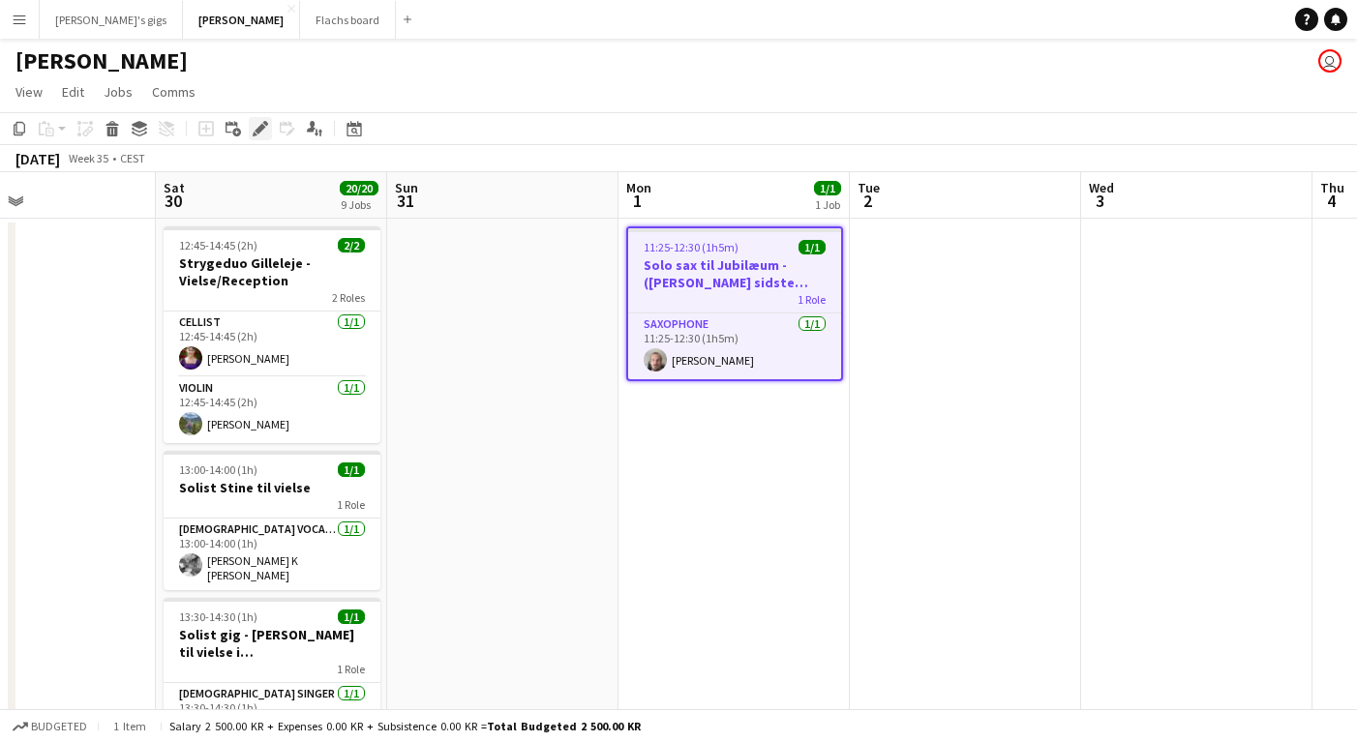
click at [255, 131] on icon at bounding box center [260, 129] width 11 height 11
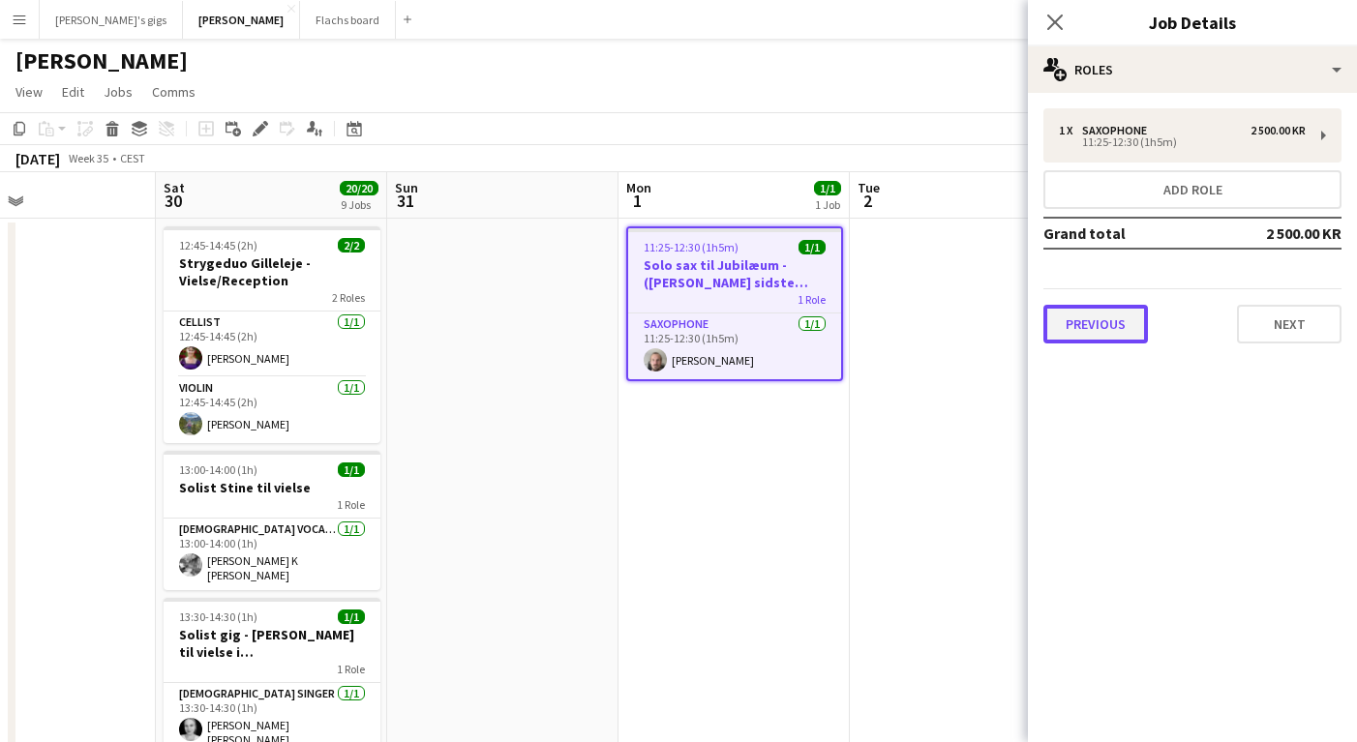
click at [1085, 319] on button "Previous" at bounding box center [1095, 324] width 105 height 39
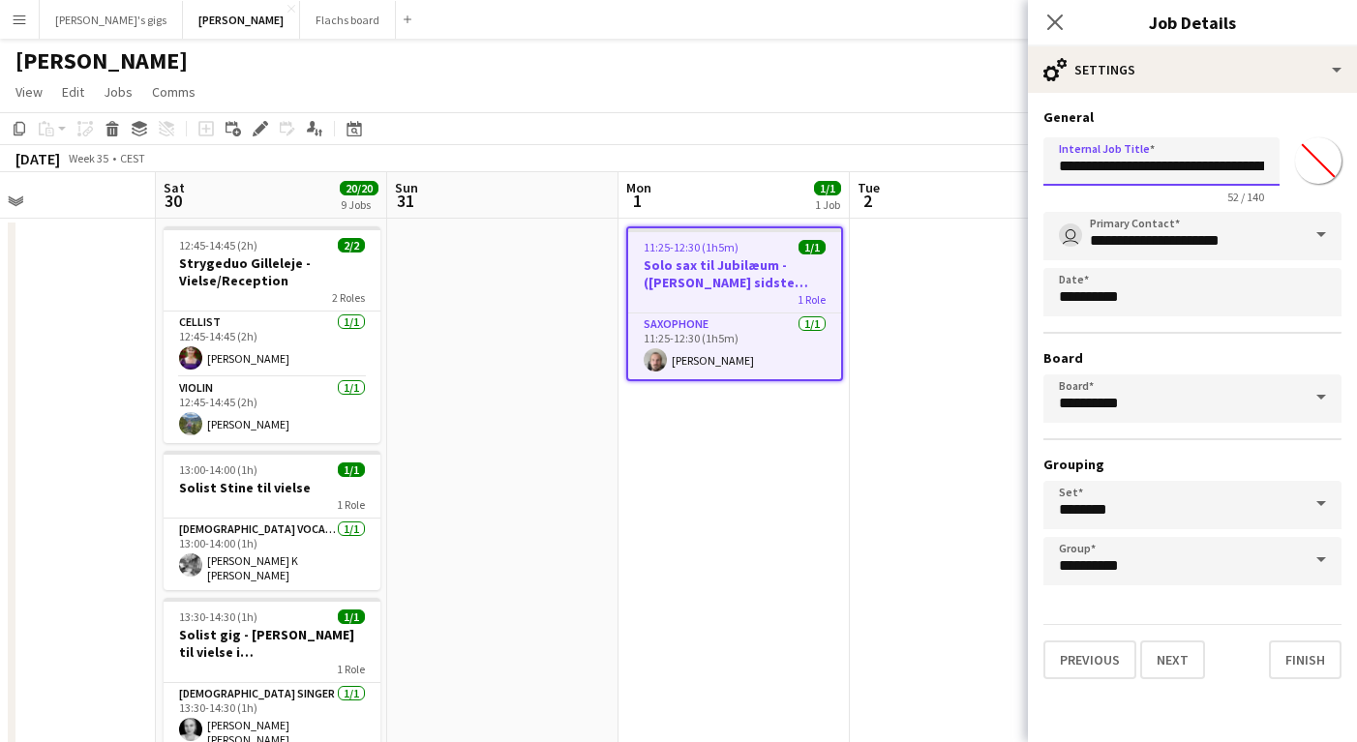
scroll to position [0, 125]
drag, startPoint x: 1196, startPoint y: 167, endPoint x: 1356, endPoint y: 184, distance: 160.5
click at [1356, 184] on form "**********" at bounding box center [1192, 393] width 329 height 571
type input "**********"
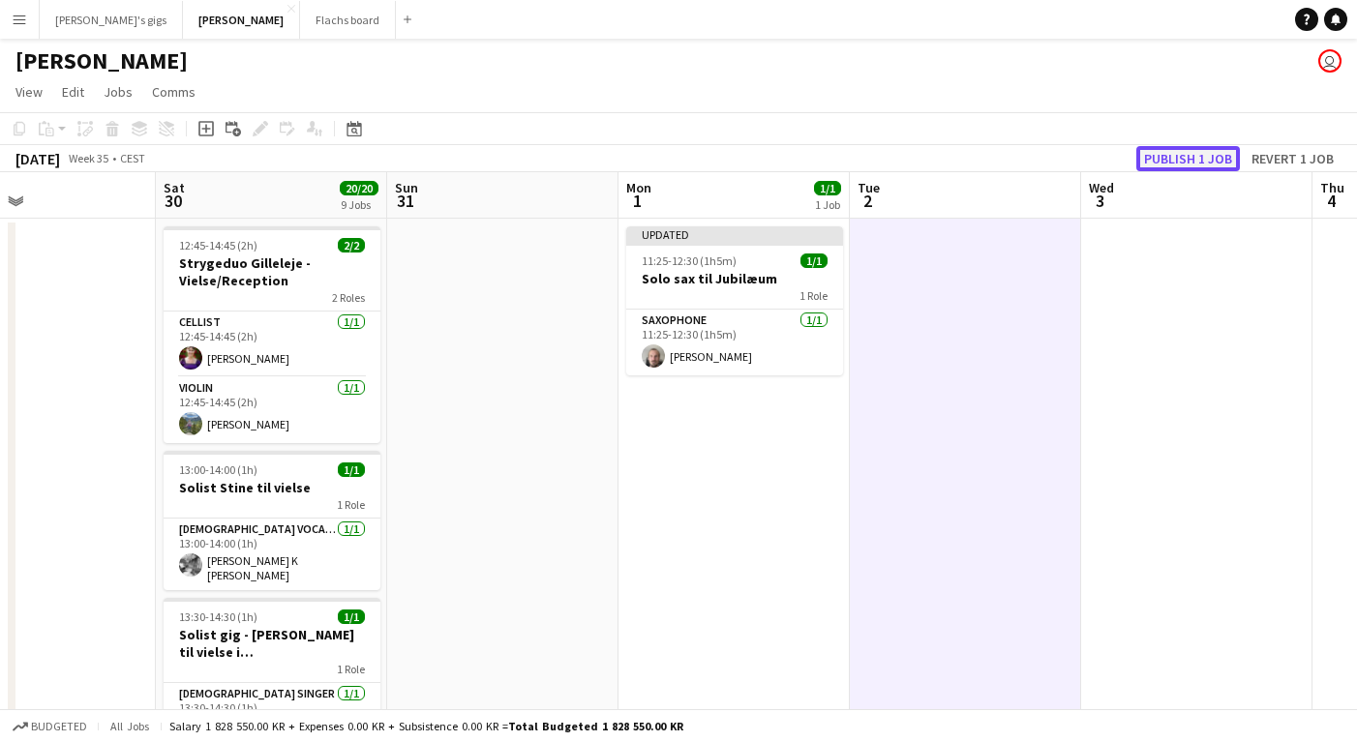
click at [1179, 167] on button "Publish 1 job" at bounding box center [1188, 158] width 104 height 25
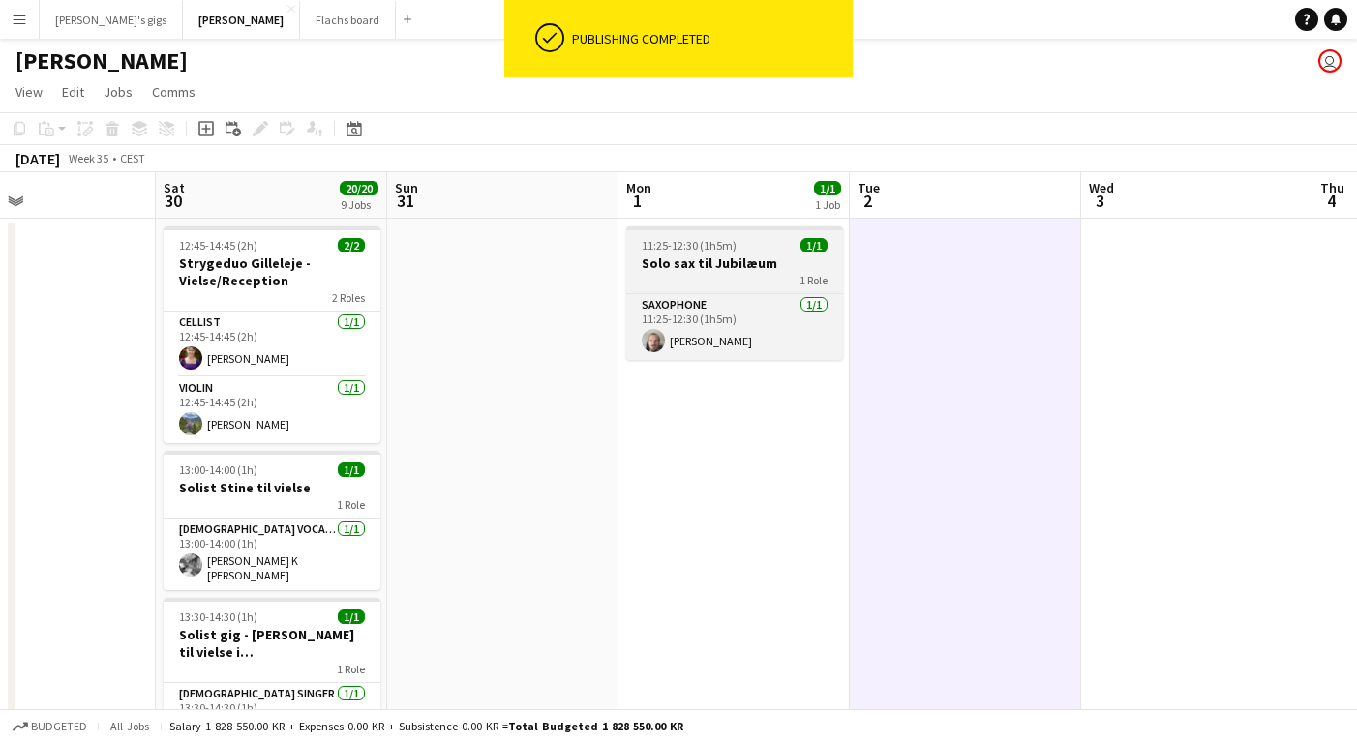
click at [689, 274] on div "1 Role" at bounding box center [734, 279] width 217 height 15
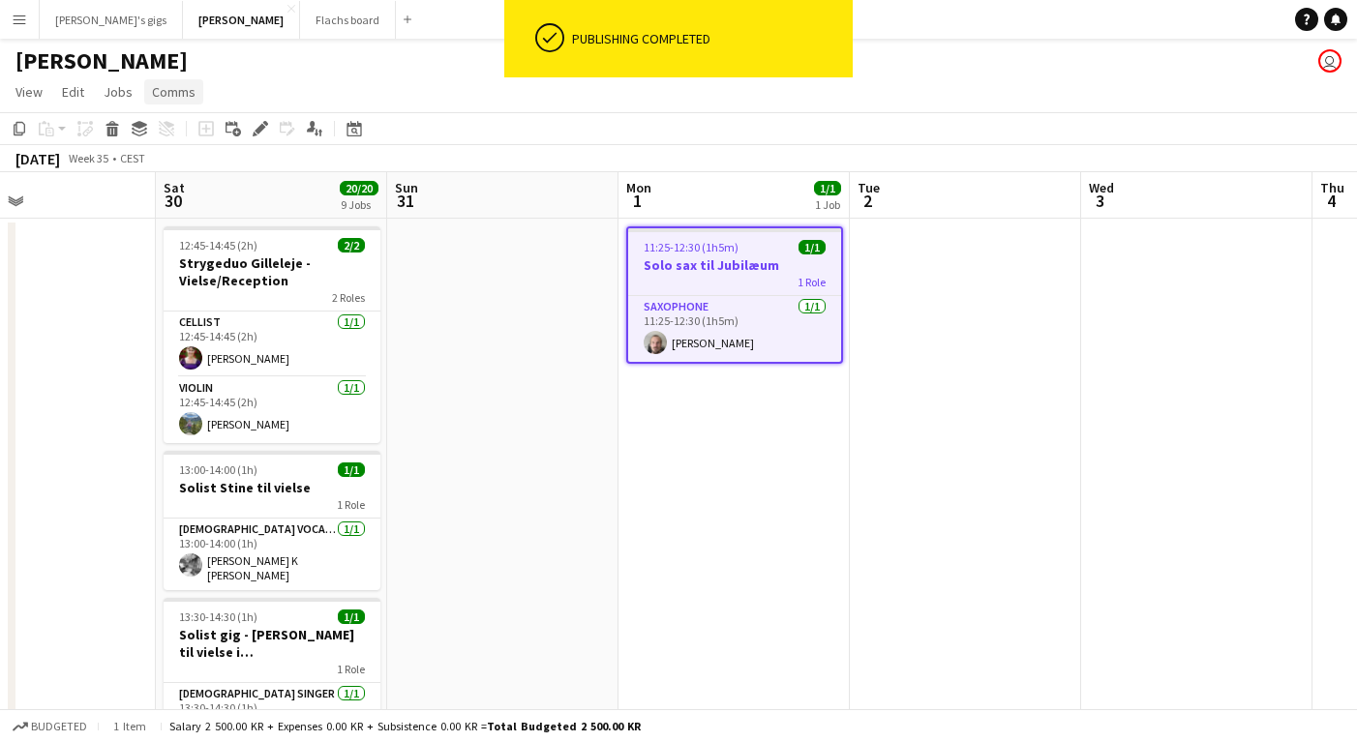
click at [148, 84] on link "Comms" at bounding box center [173, 91] width 59 height 25
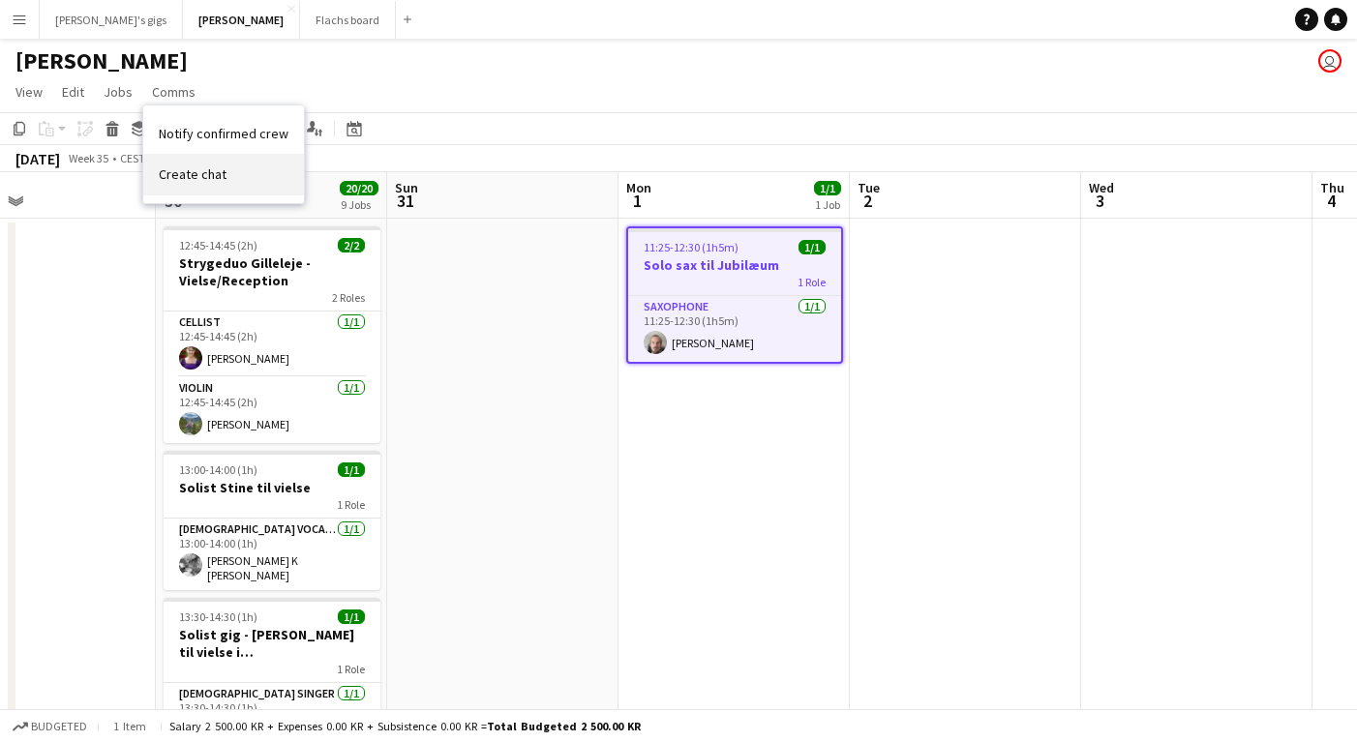
click at [179, 191] on link "Create chat" at bounding box center [223, 174] width 161 height 41
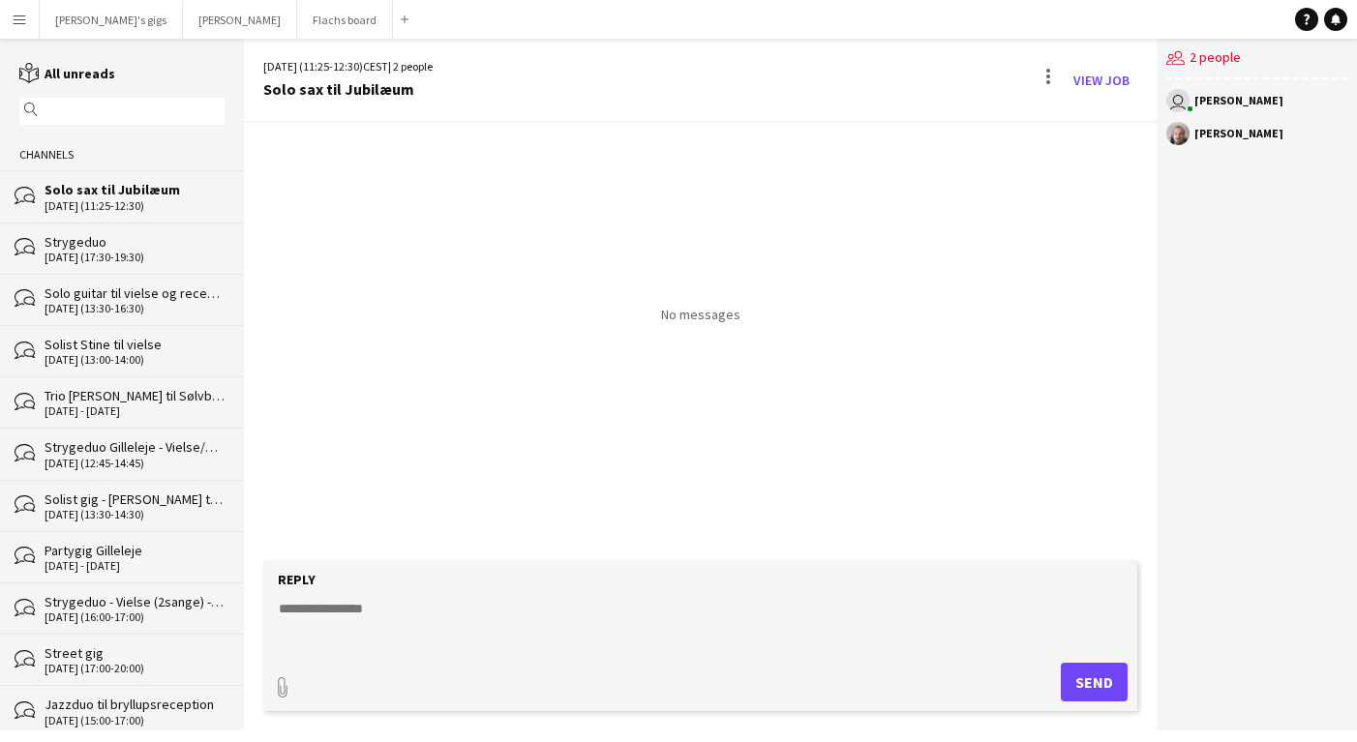
click at [484, 593] on form "Reply paperclip Send" at bounding box center [700, 636] width 874 height 150
click at [487, 619] on textarea at bounding box center [704, 624] width 855 height 50
type textarea "**********"
click at [1087, 675] on button "Send" at bounding box center [1094, 682] width 67 height 39
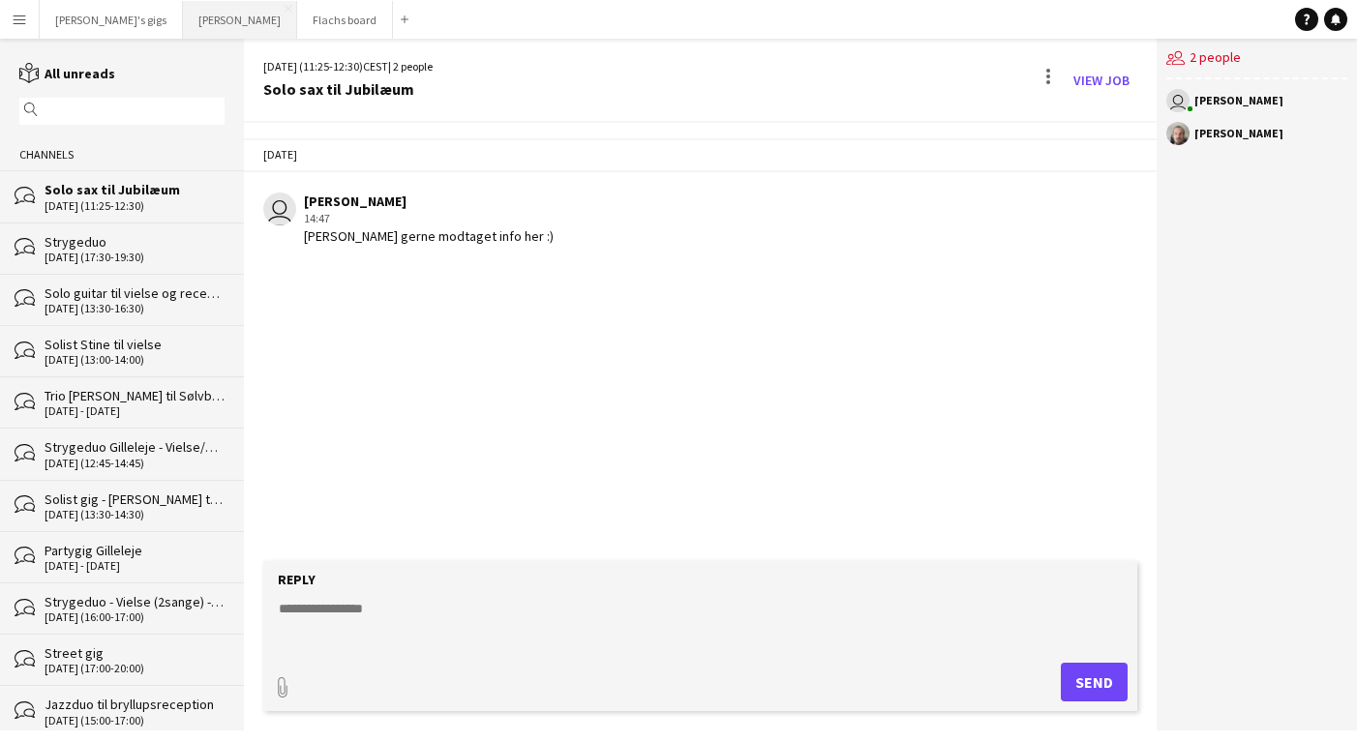
click at [184, 21] on button "Asger Gigs Close" at bounding box center [240, 20] width 114 height 38
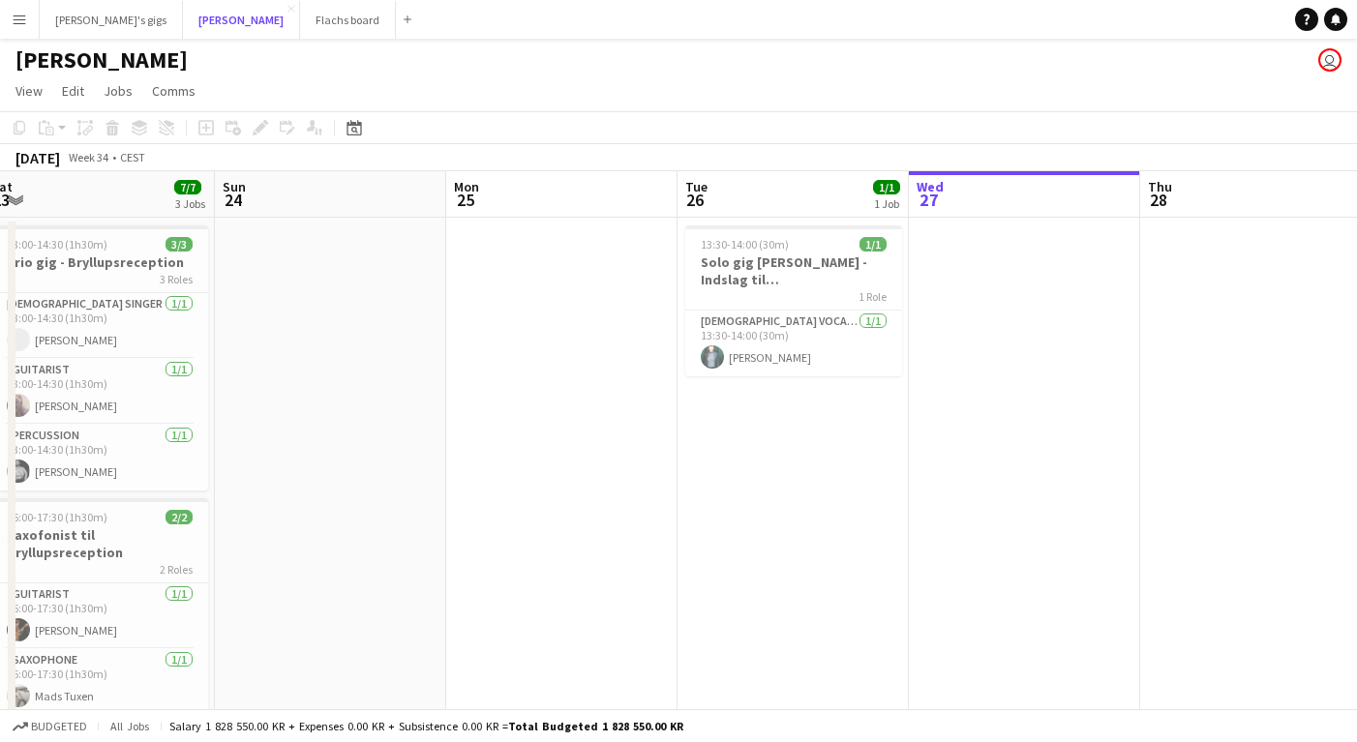
scroll to position [0, 392]
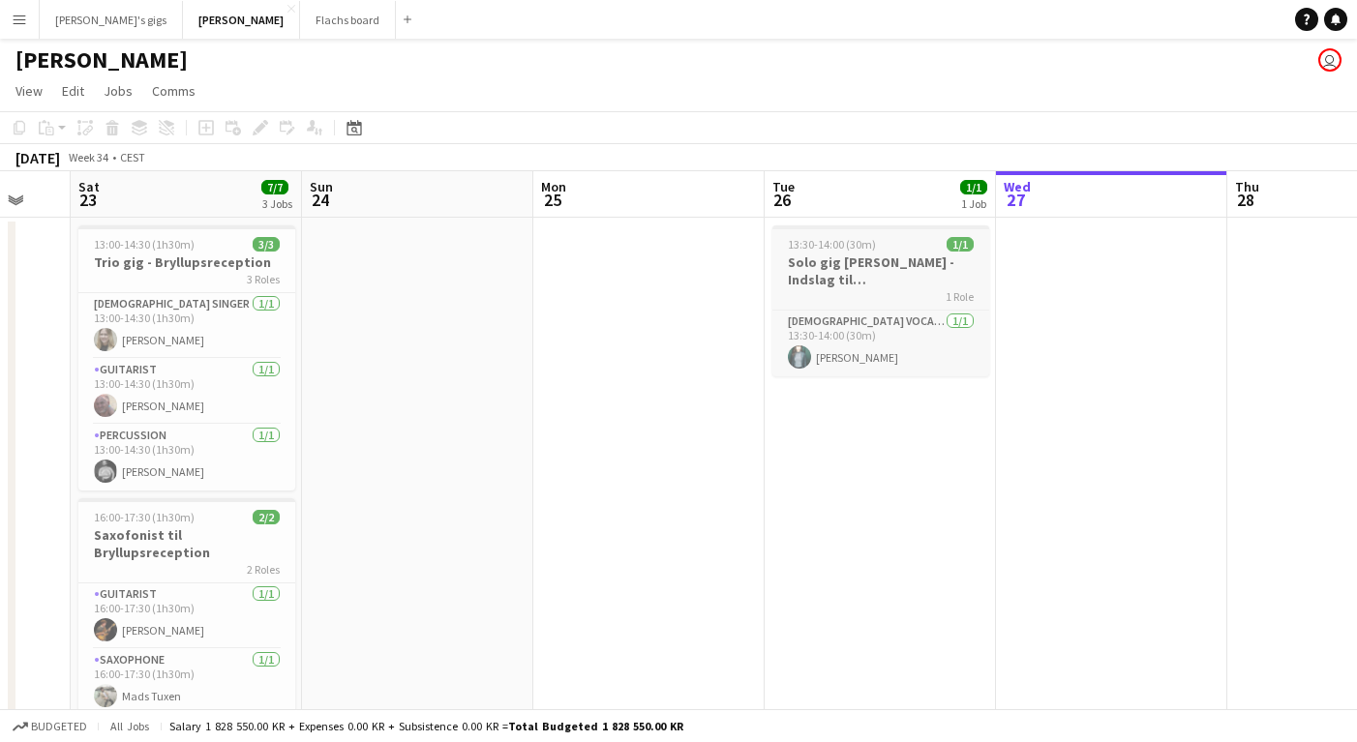
click at [837, 278] on h3 "Solo gig [PERSON_NAME] - Indslag til [GEOGRAPHIC_DATA]" at bounding box center [880, 271] width 217 height 35
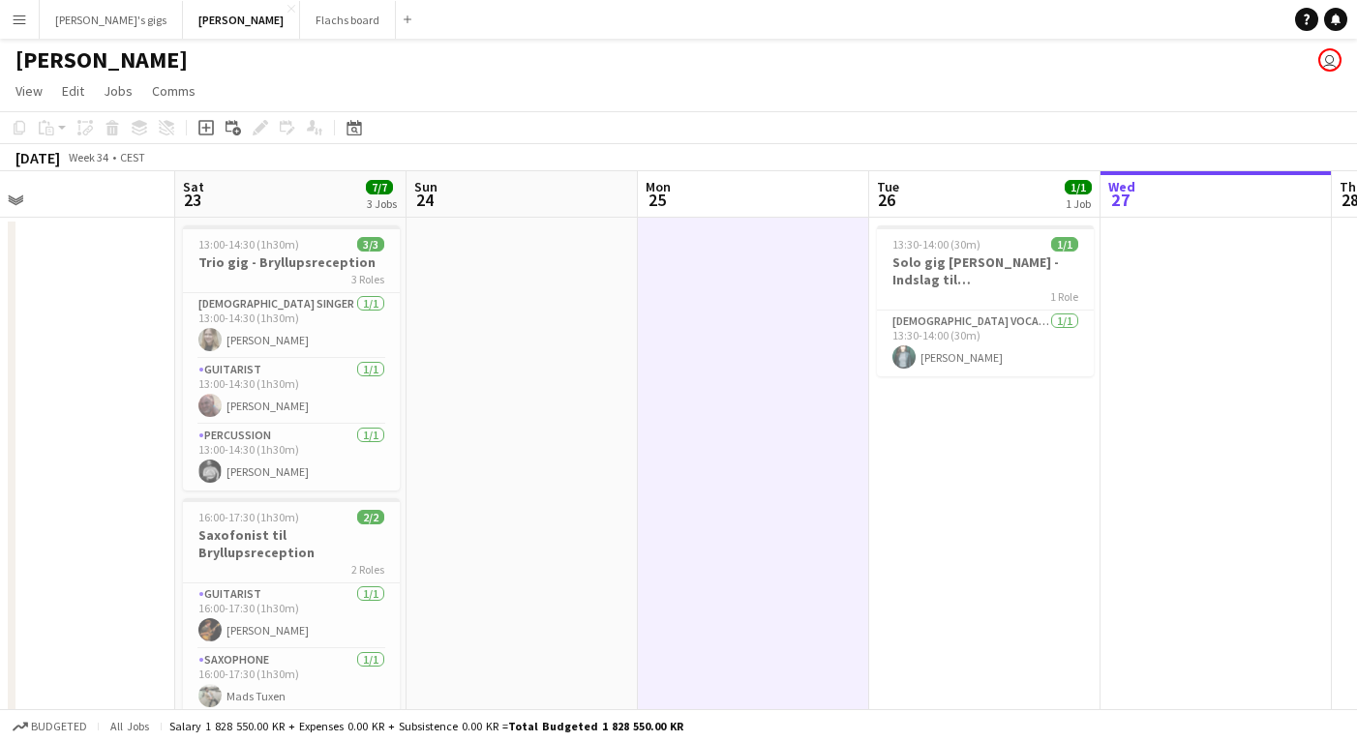
scroll to position [0, 397]
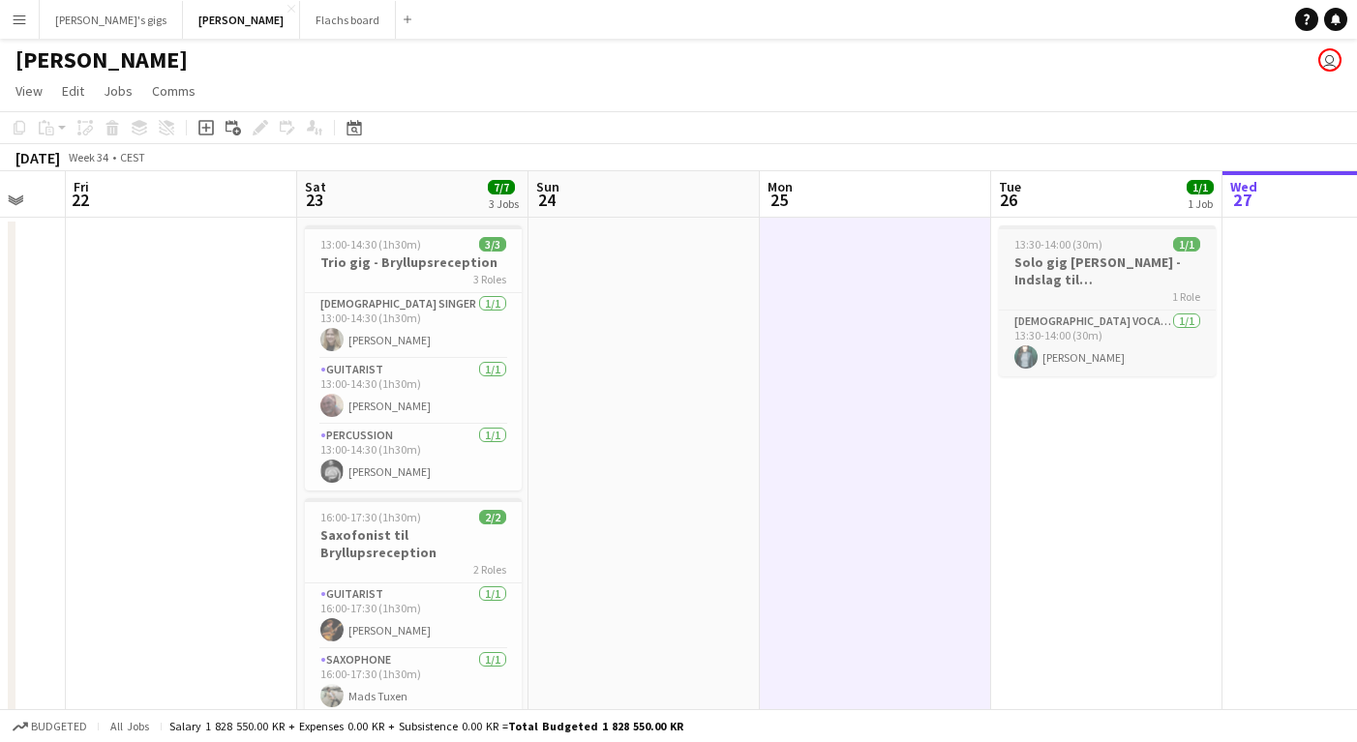
click at [1031, 279] on h3 "Solo gig [PERSON_NAME] - Indslag til [GEOGRAPHIC_DATA]" at bounding box center [1107, 271] width 217 height 35
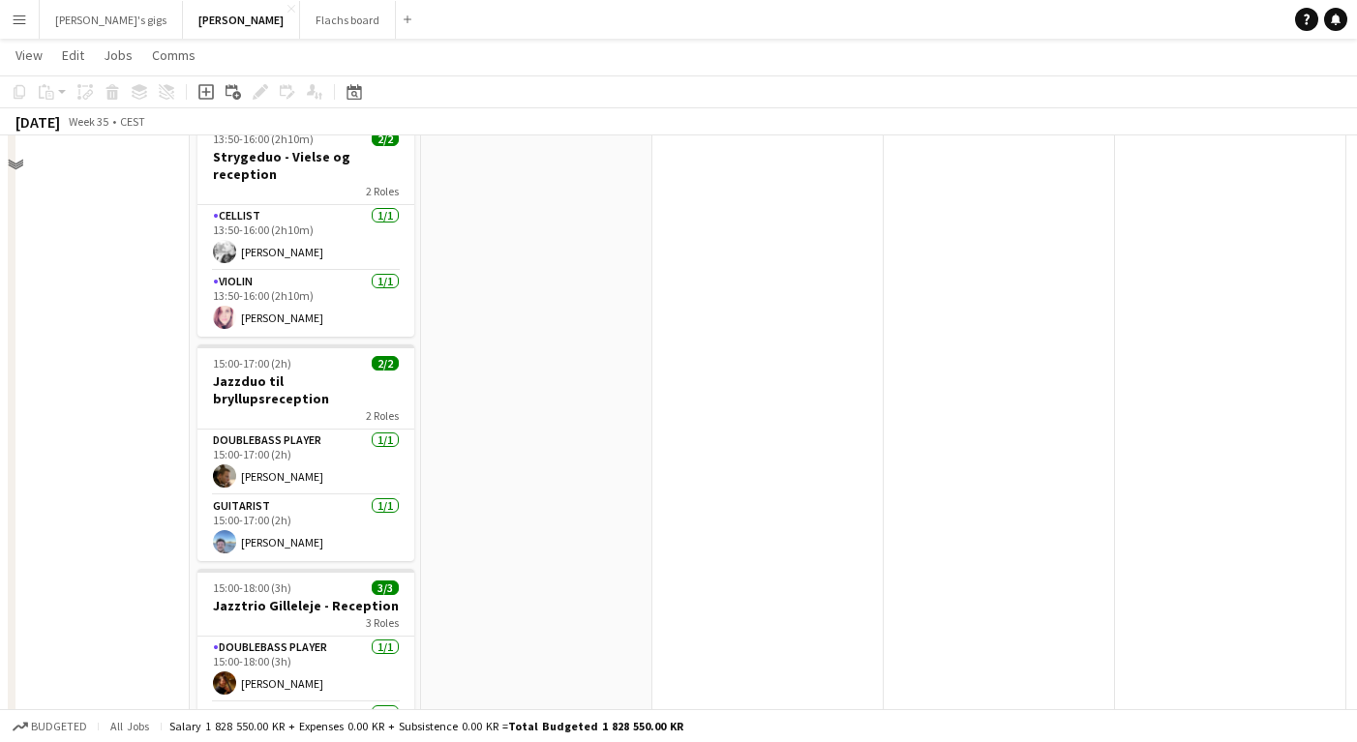
scroll to position [413, 0]
